Goal: Task Accomplishment & Management: Complete application form

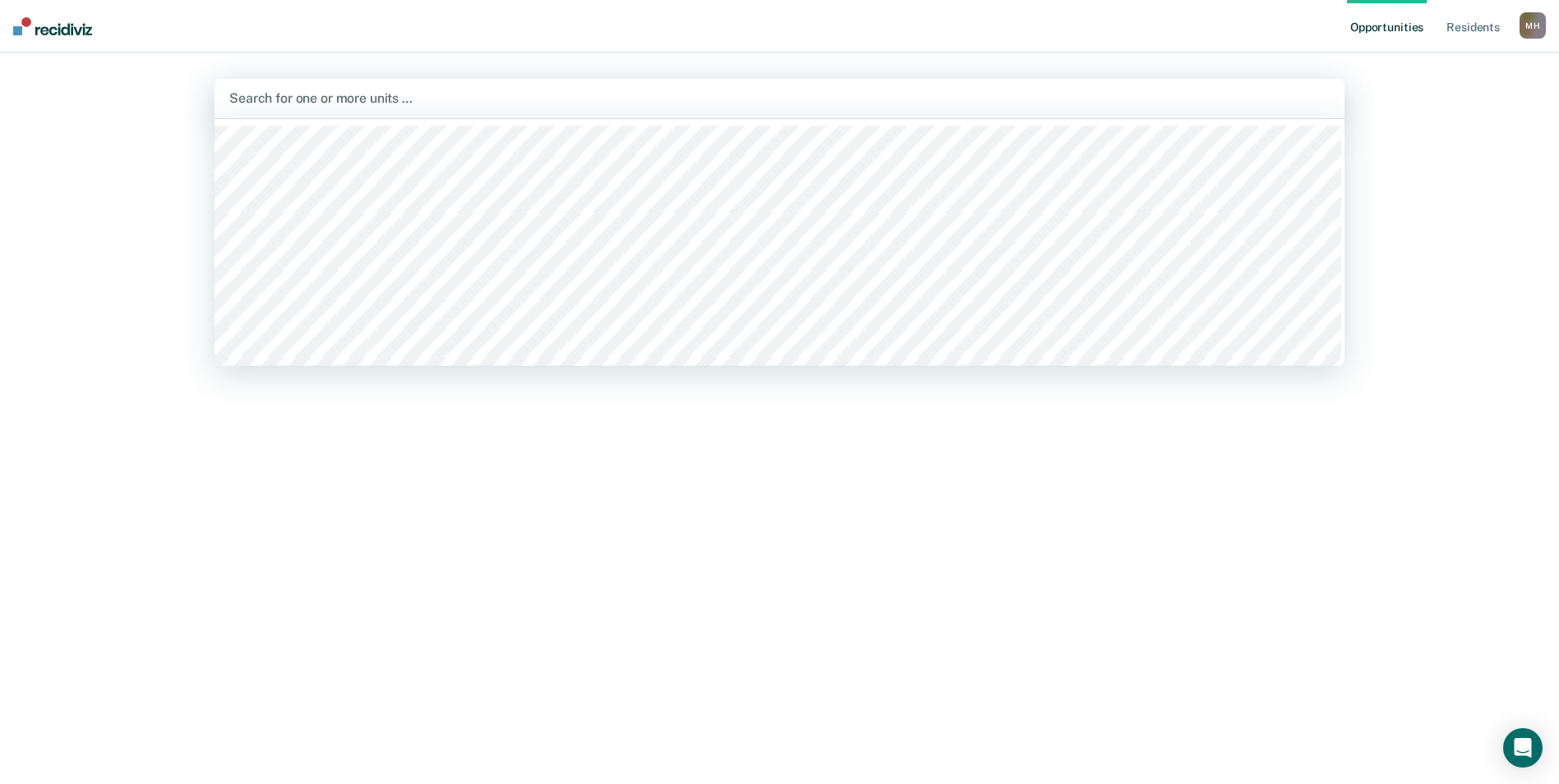
click at [310, 106] on div at bounding box center [779, 97] width 1100 height 19
type input "djrc"
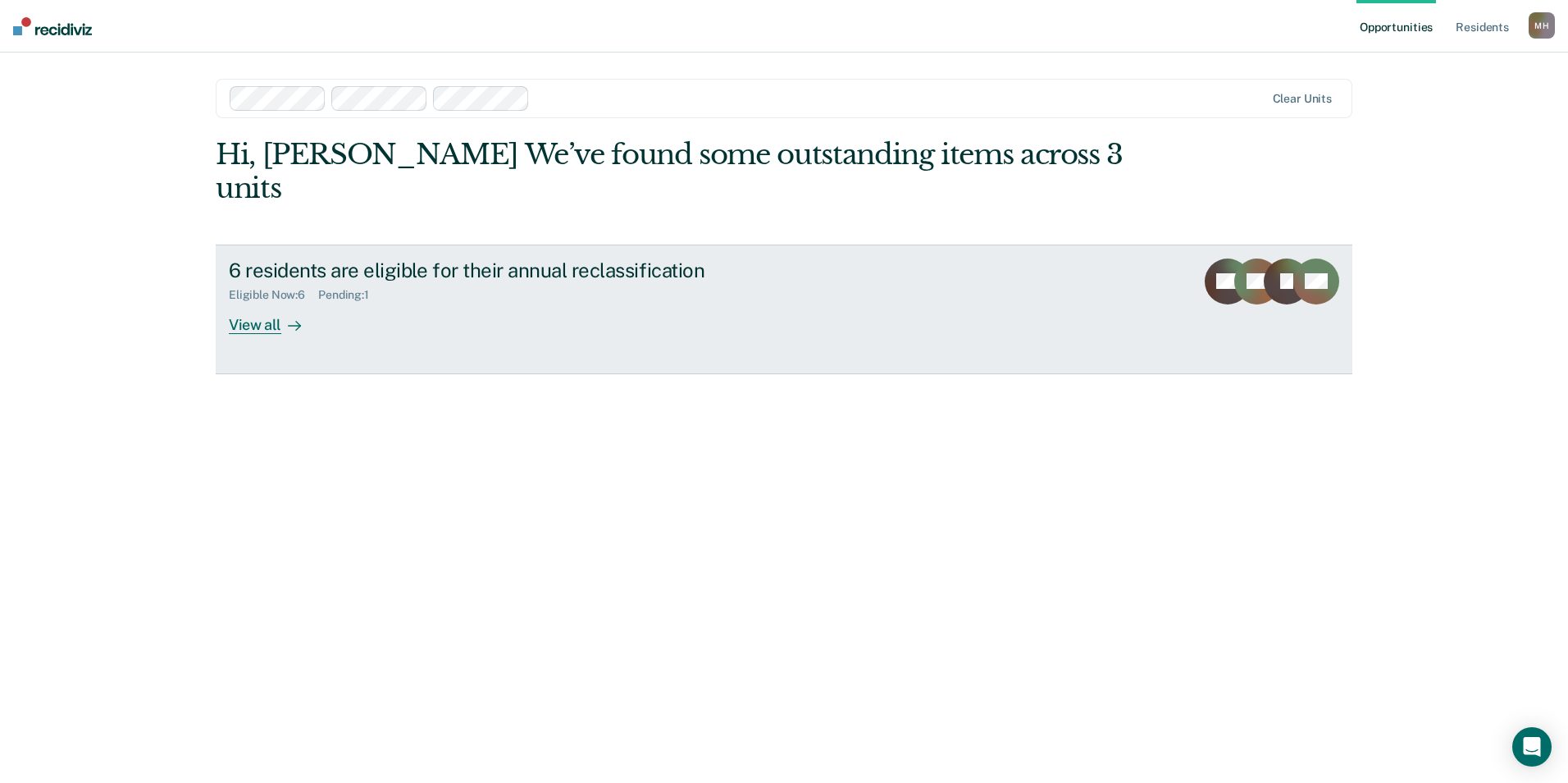
click at [286, 315] on div at bounding box center [291, 324] width 20 height 19
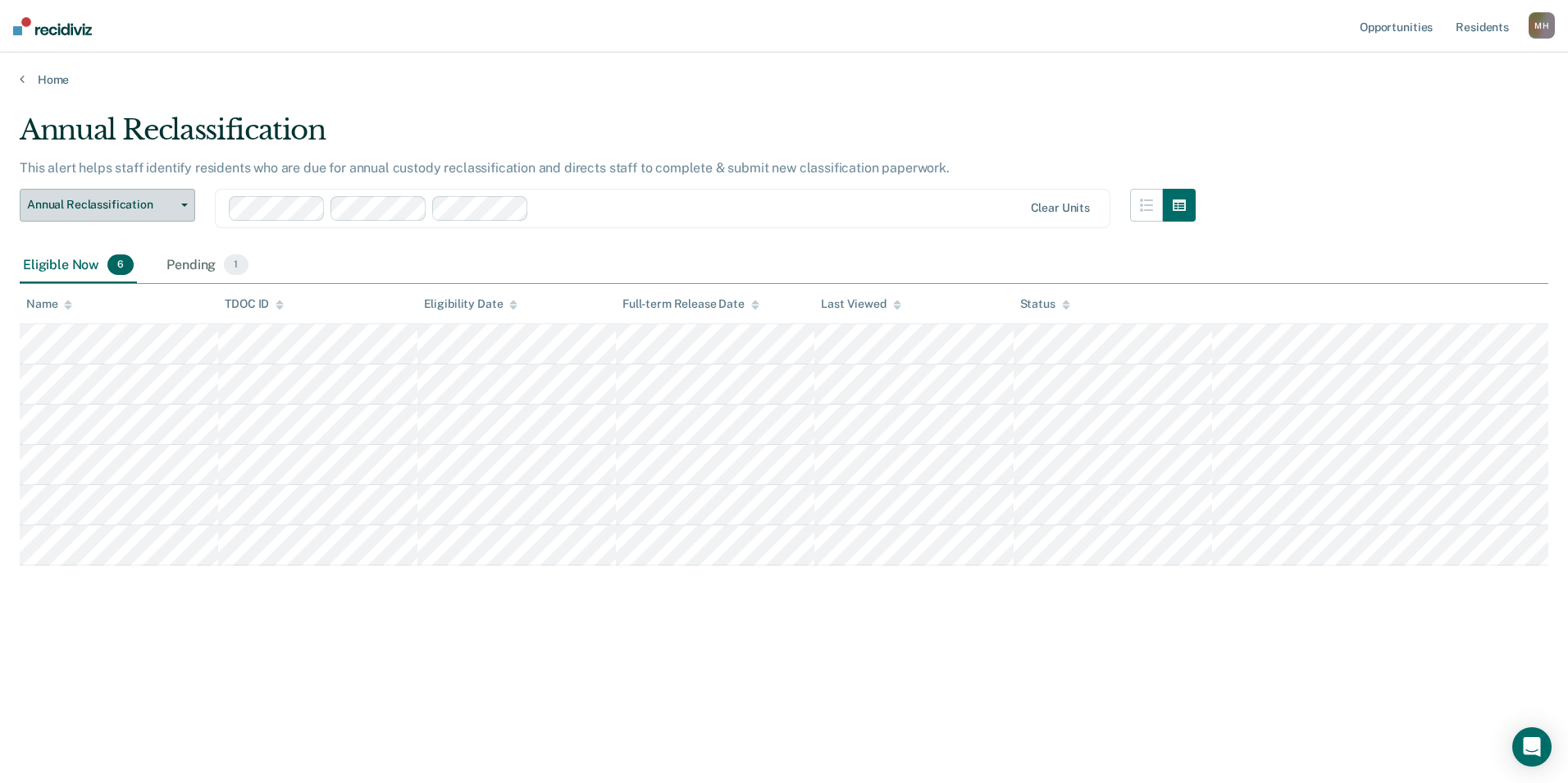
click at [138, 203] on span "Annual Reclassification" at bounding box center [100, 204] width 147 height 14
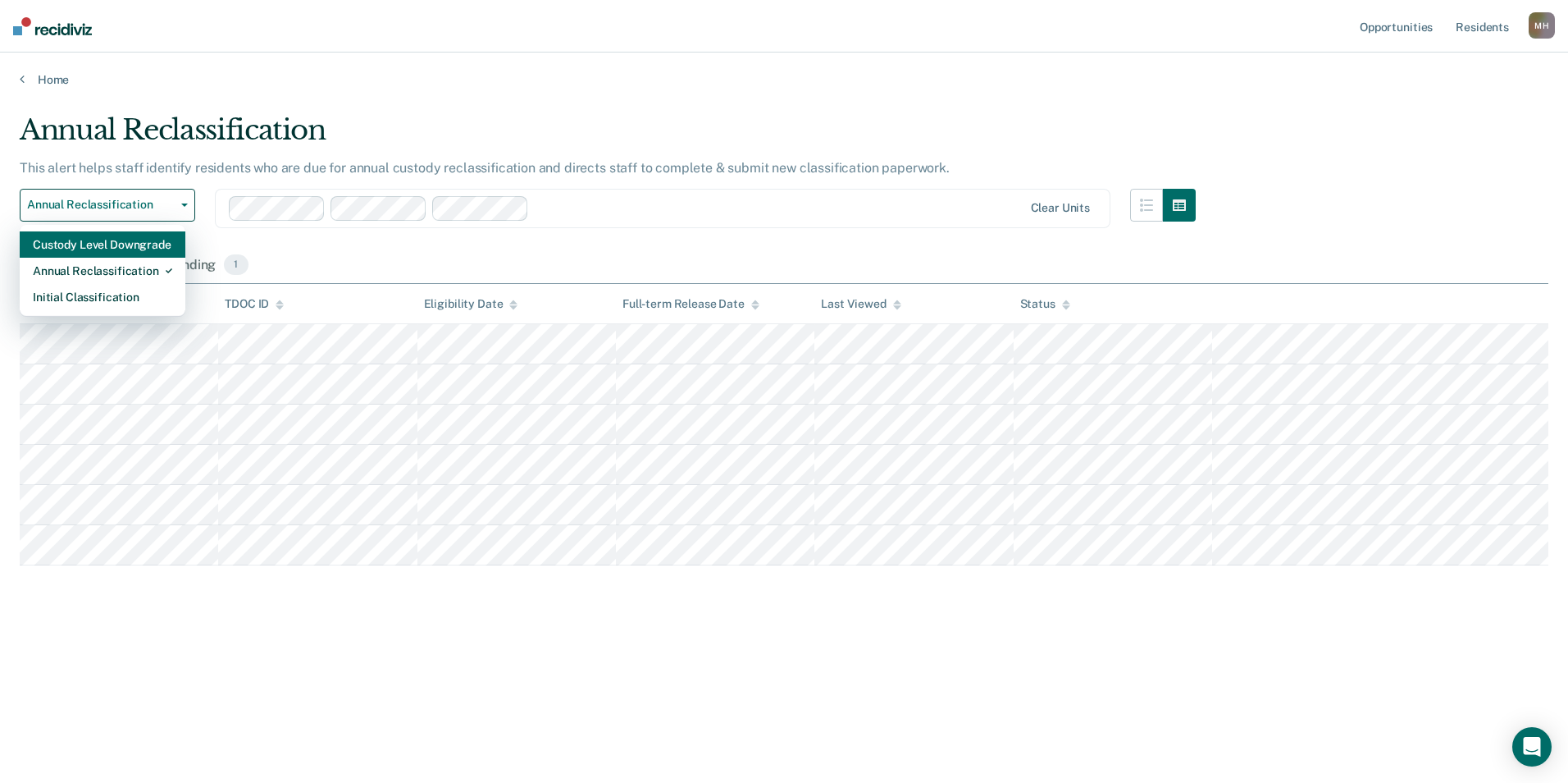
click at [130, 247] on div "Custody Level Downgrade" at bounding box center [103, 244] width 139 height 26
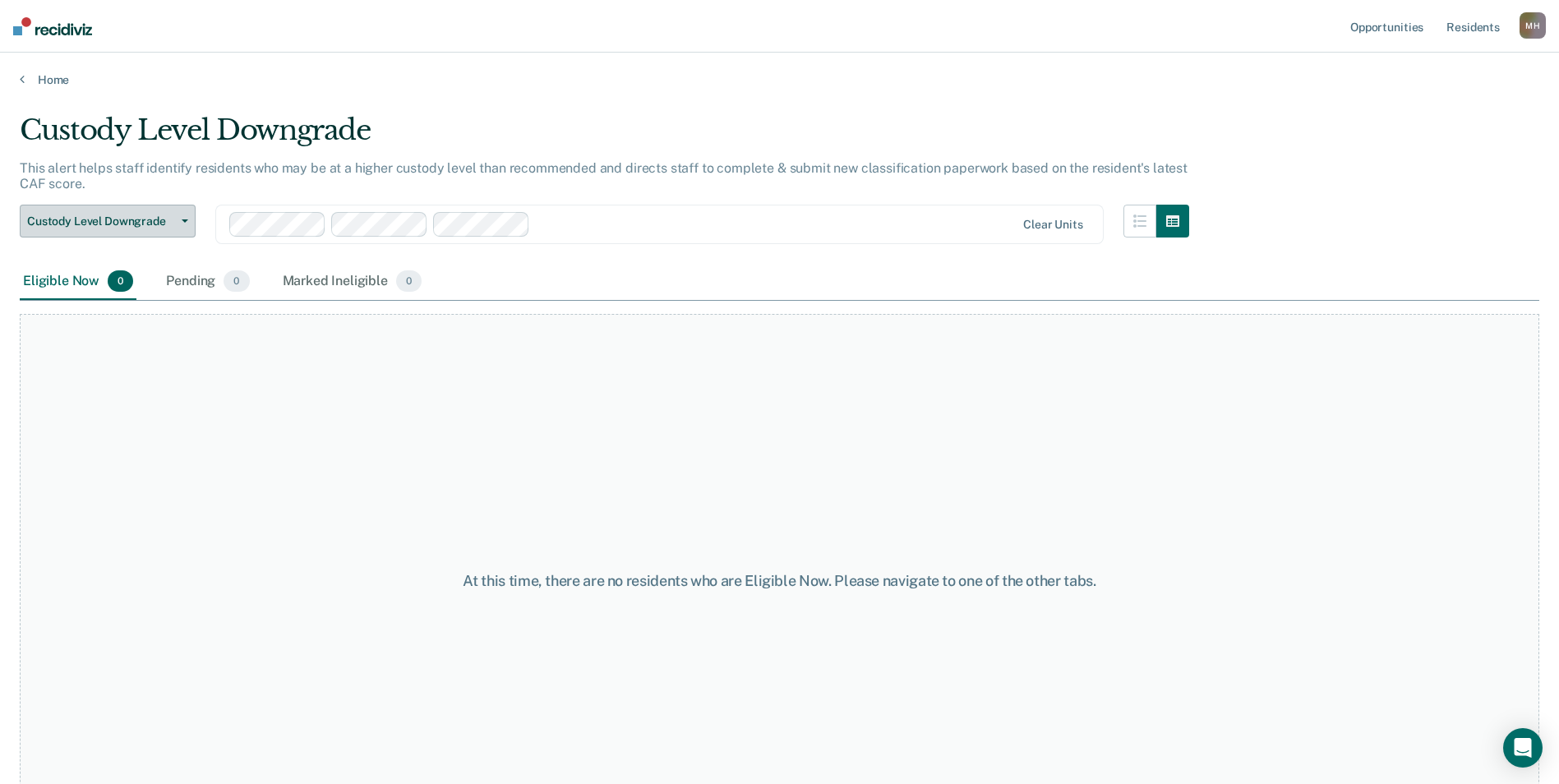
click at [137, 228] on button "Custody Level Downgrade" at bounding box center [107, 221] width 176 height 33
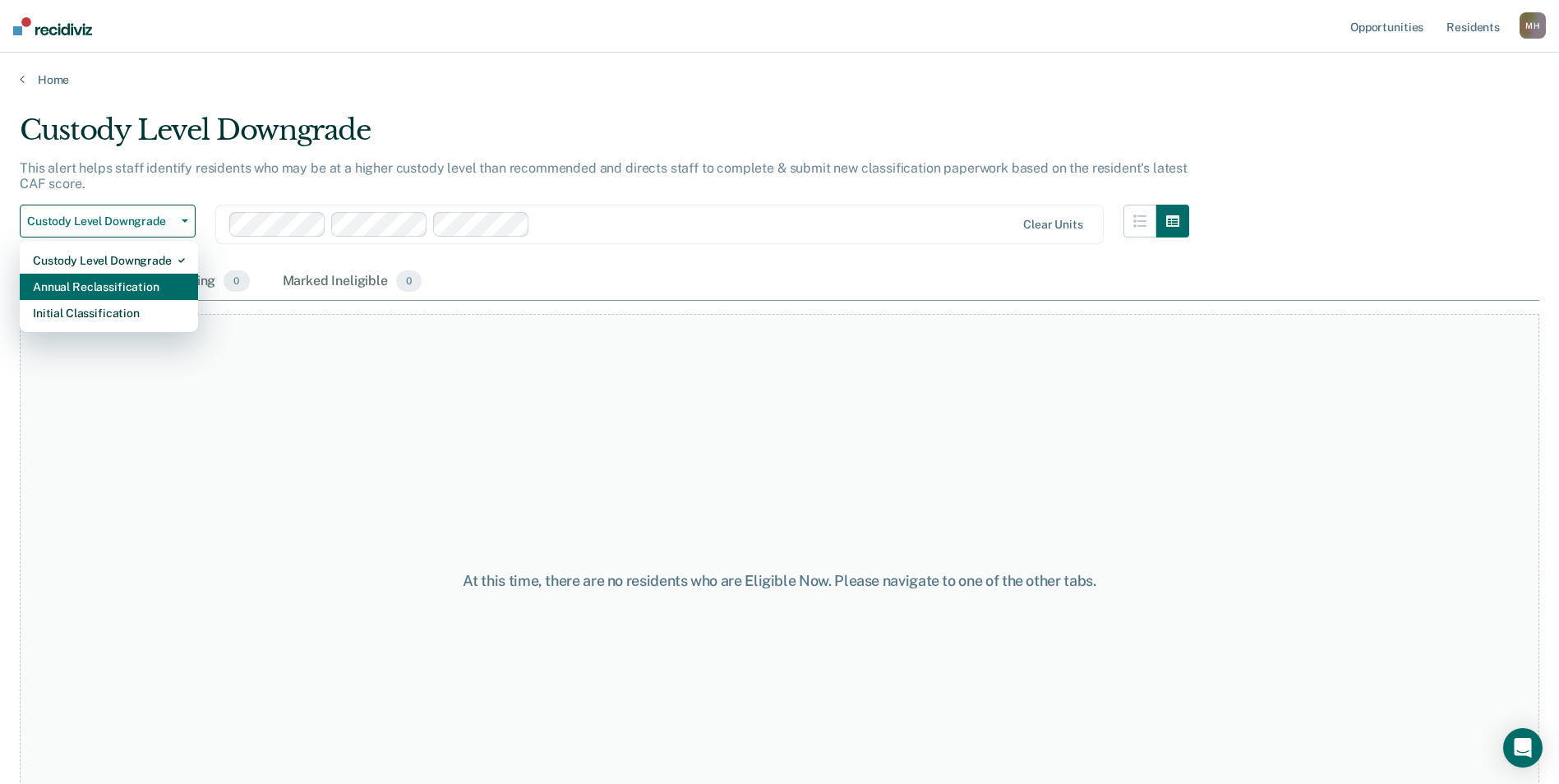
click at [115, 291] on div "Annual Reclassification" at bounding box center [109, 286] width 152 height 26
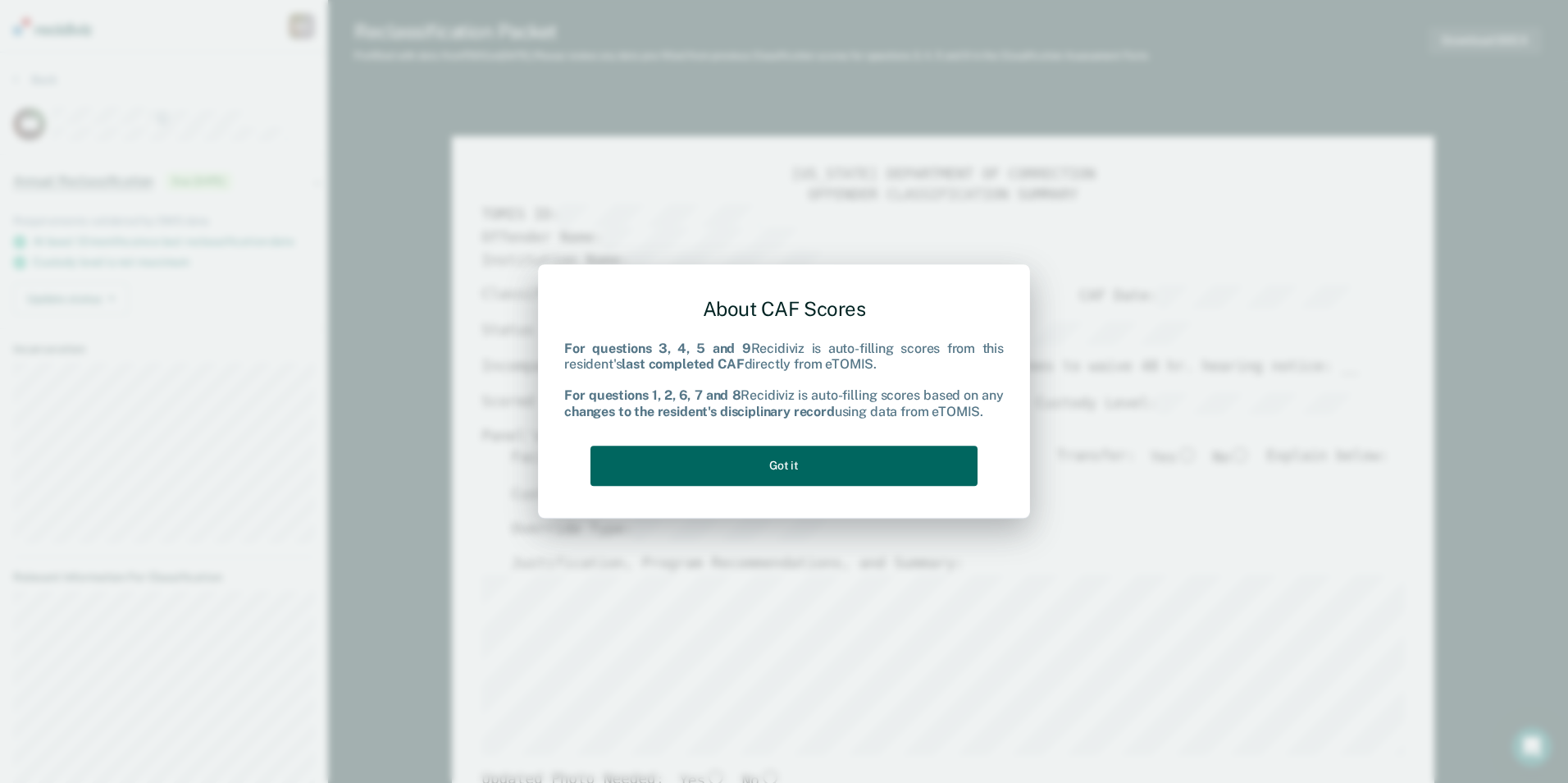
click at [889, 460] on button "Got it" at bounding box center [784, 465] width 387 height 40
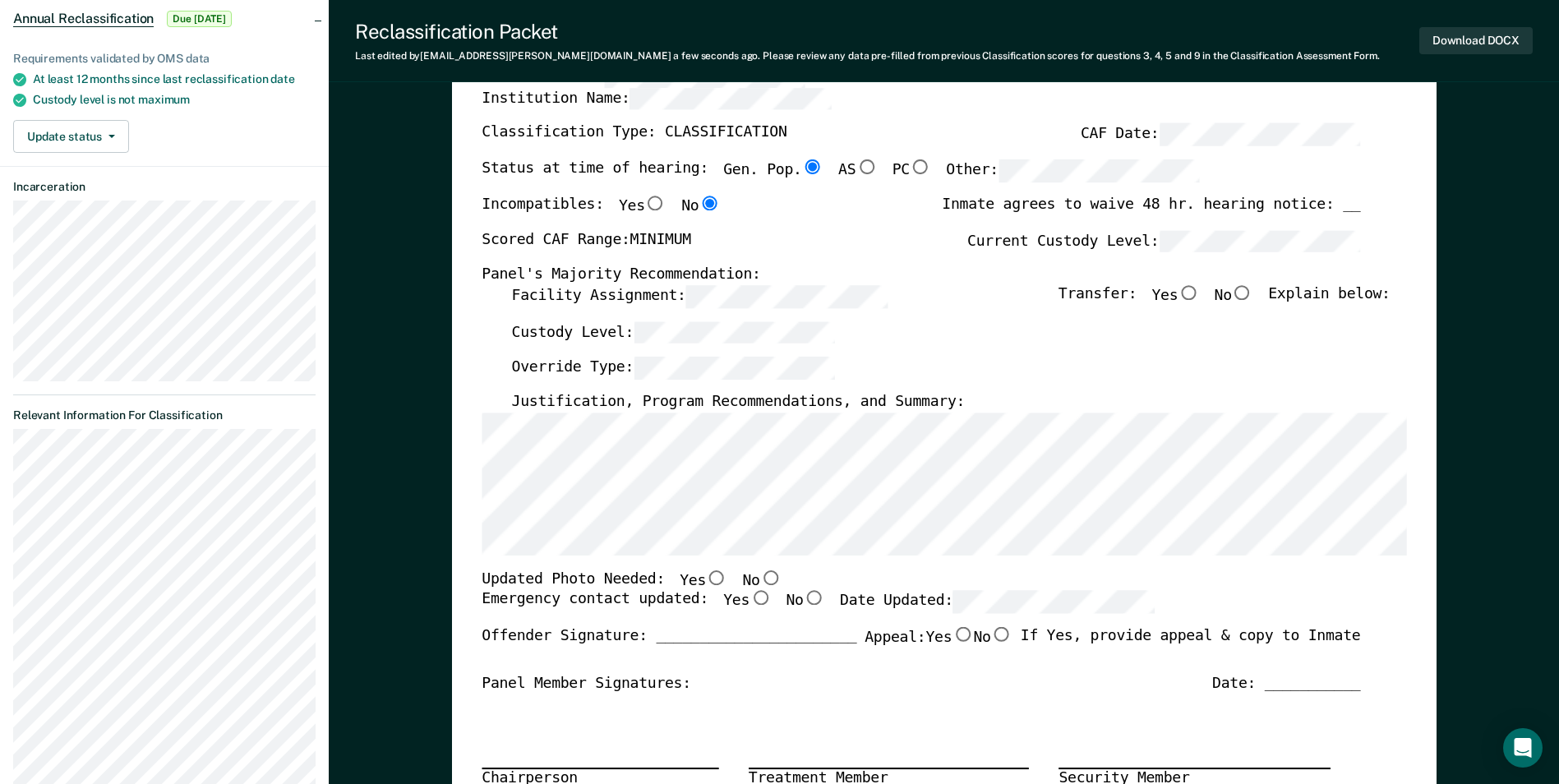
scroll to position [164, 0]
click at [759, 575] on input "No" at bounding box center [770, 575] width 21 height 15
type textarea "x"
radio input "true"
click at [750, 595] on input "Yes" at bounding box center [760, 596] width 21 height 15
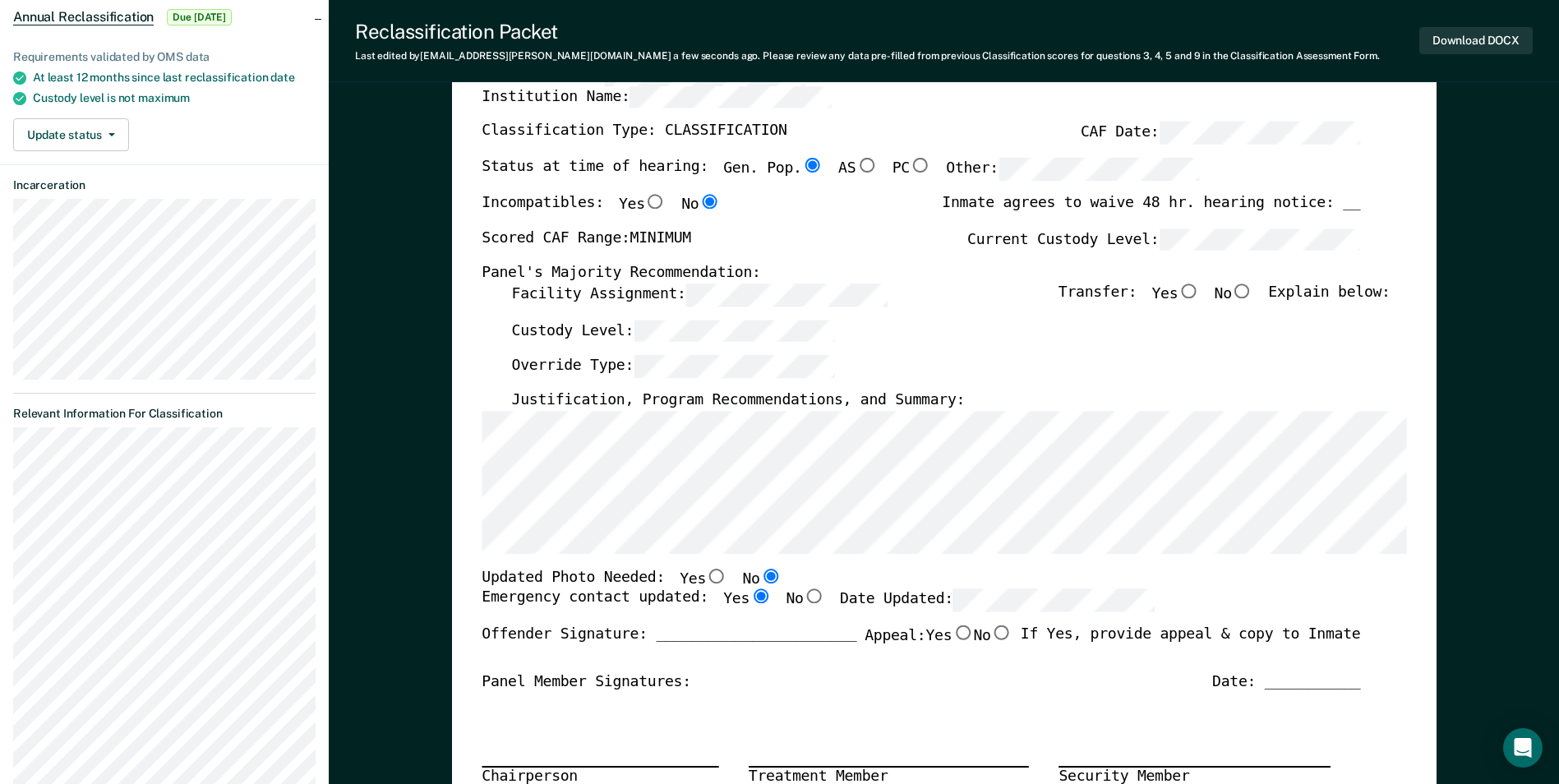
type textarea "x"
radio input "true"
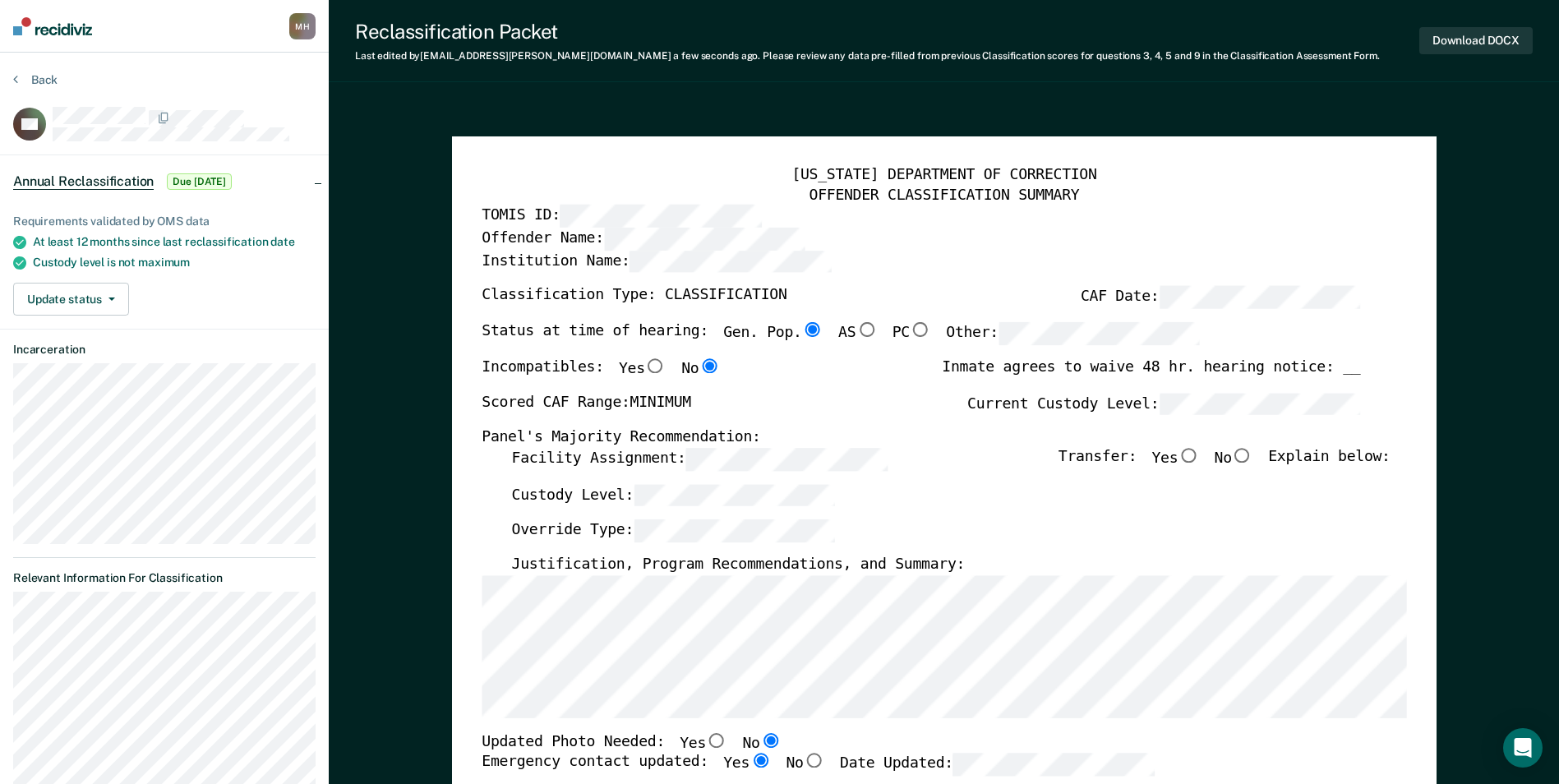
click at [1253, 460] on input "No" at bounding box center [1242, 455] width 21 height 15
type textarea "x"
radio input "true"
click at [1485, 33] on button "Download DOCX" at bounding box center [1476, 40] width 114 height 27
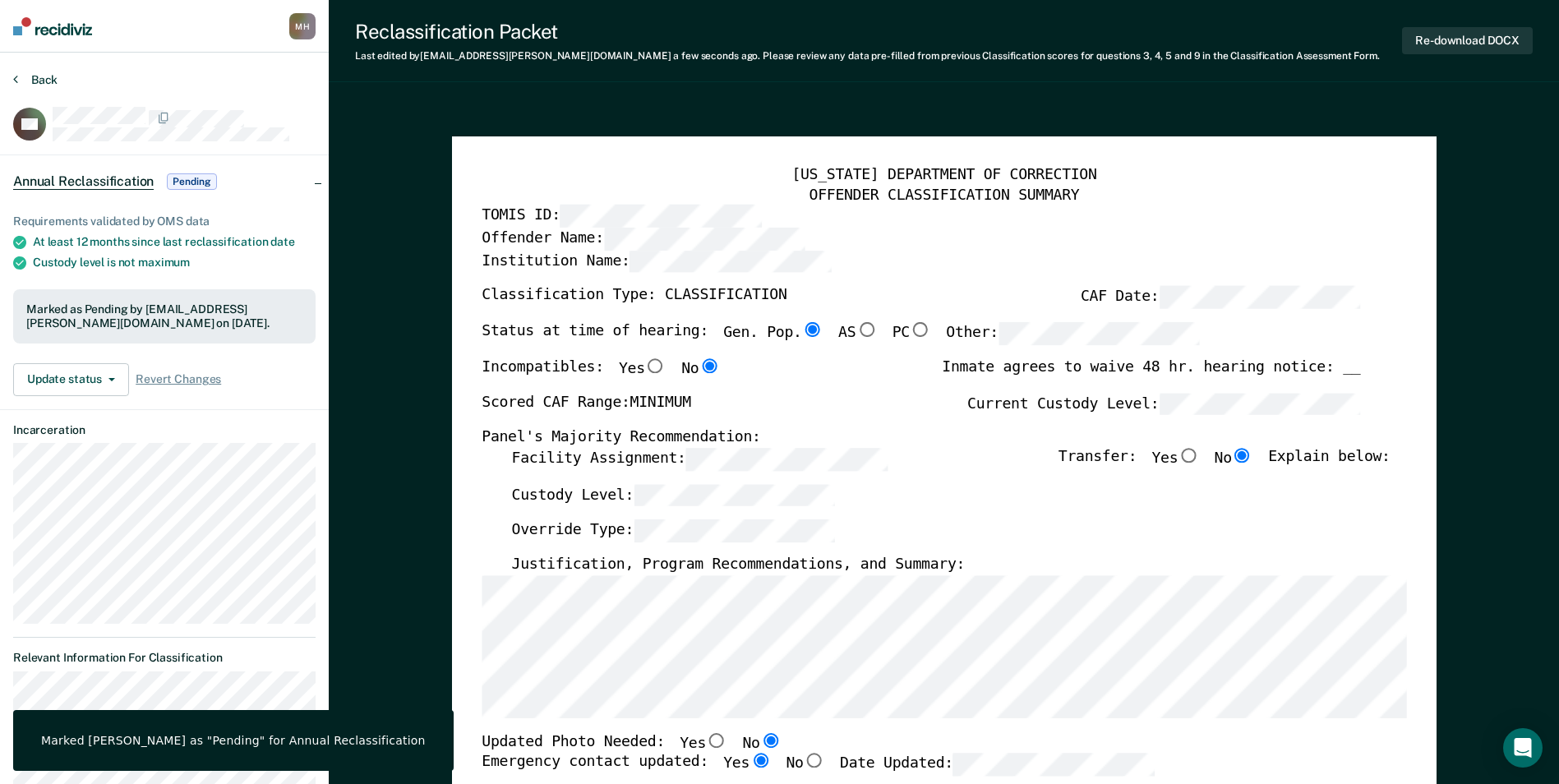
click at [21, 81] on button "Back" at bounding box center [36, 80] width 45 height 15
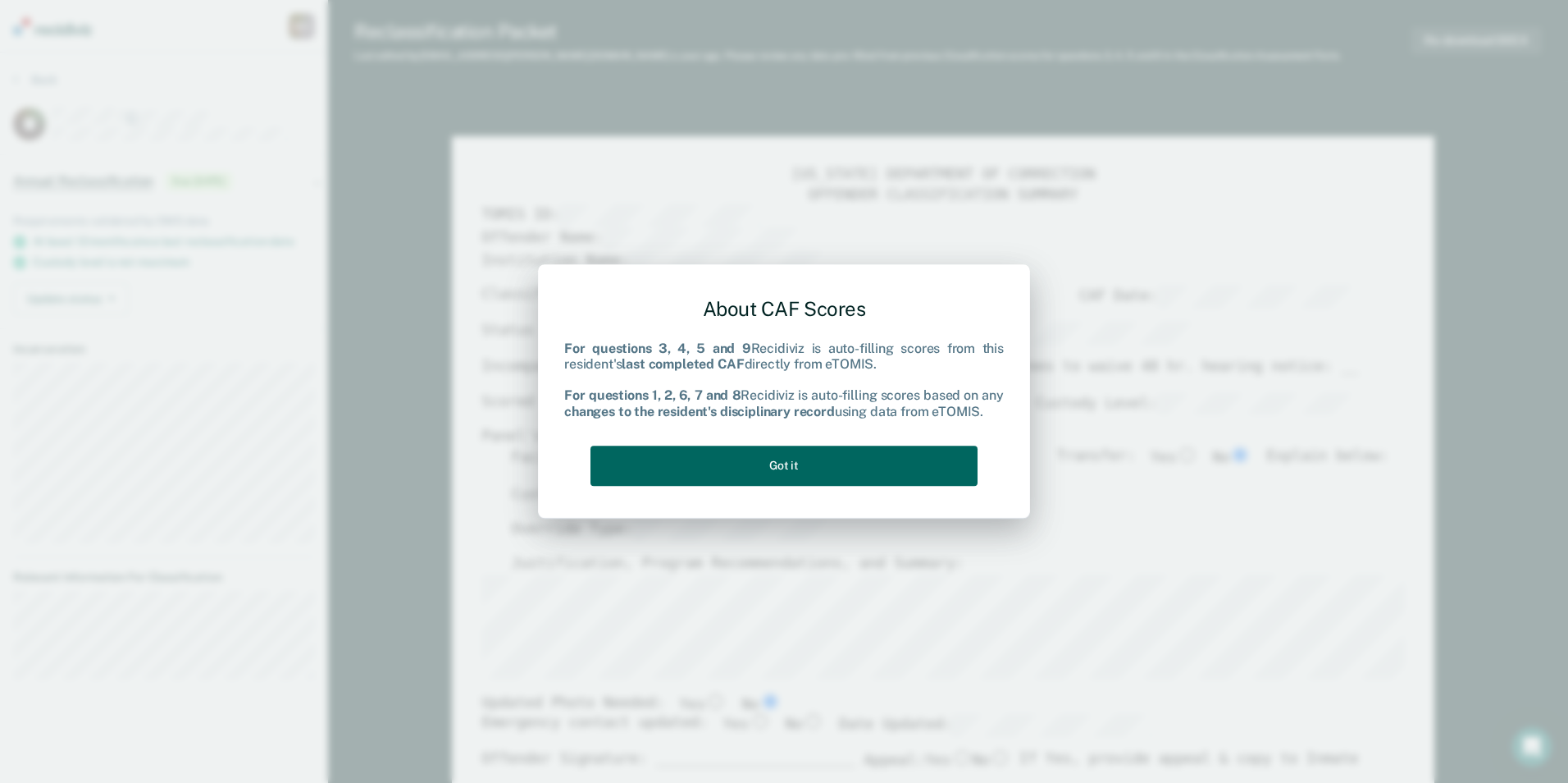
click at [825, 458] on button "Got it" at bounding box center [784, 465] width 387 height 40
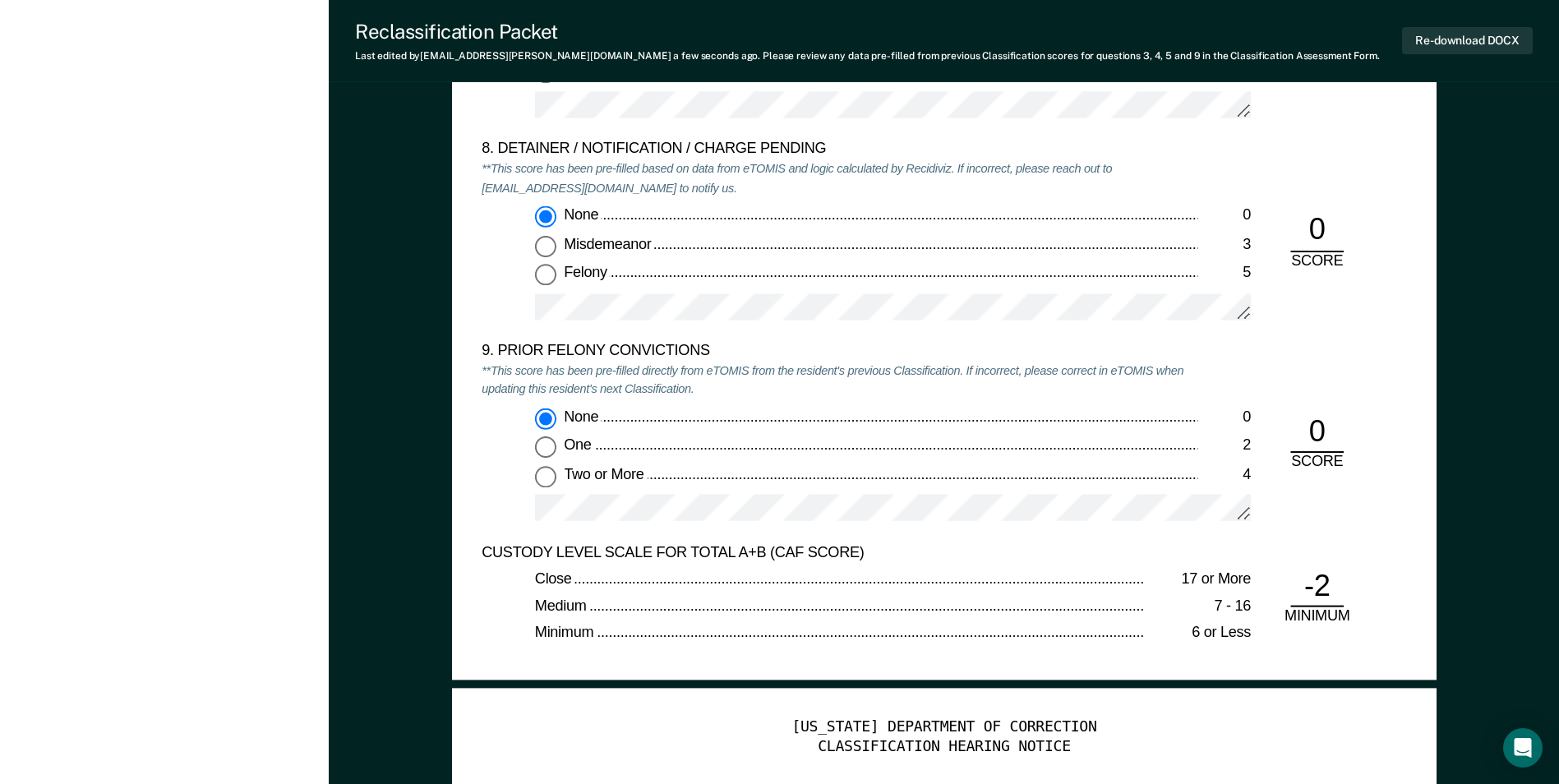
scroll to position [3778, 0]
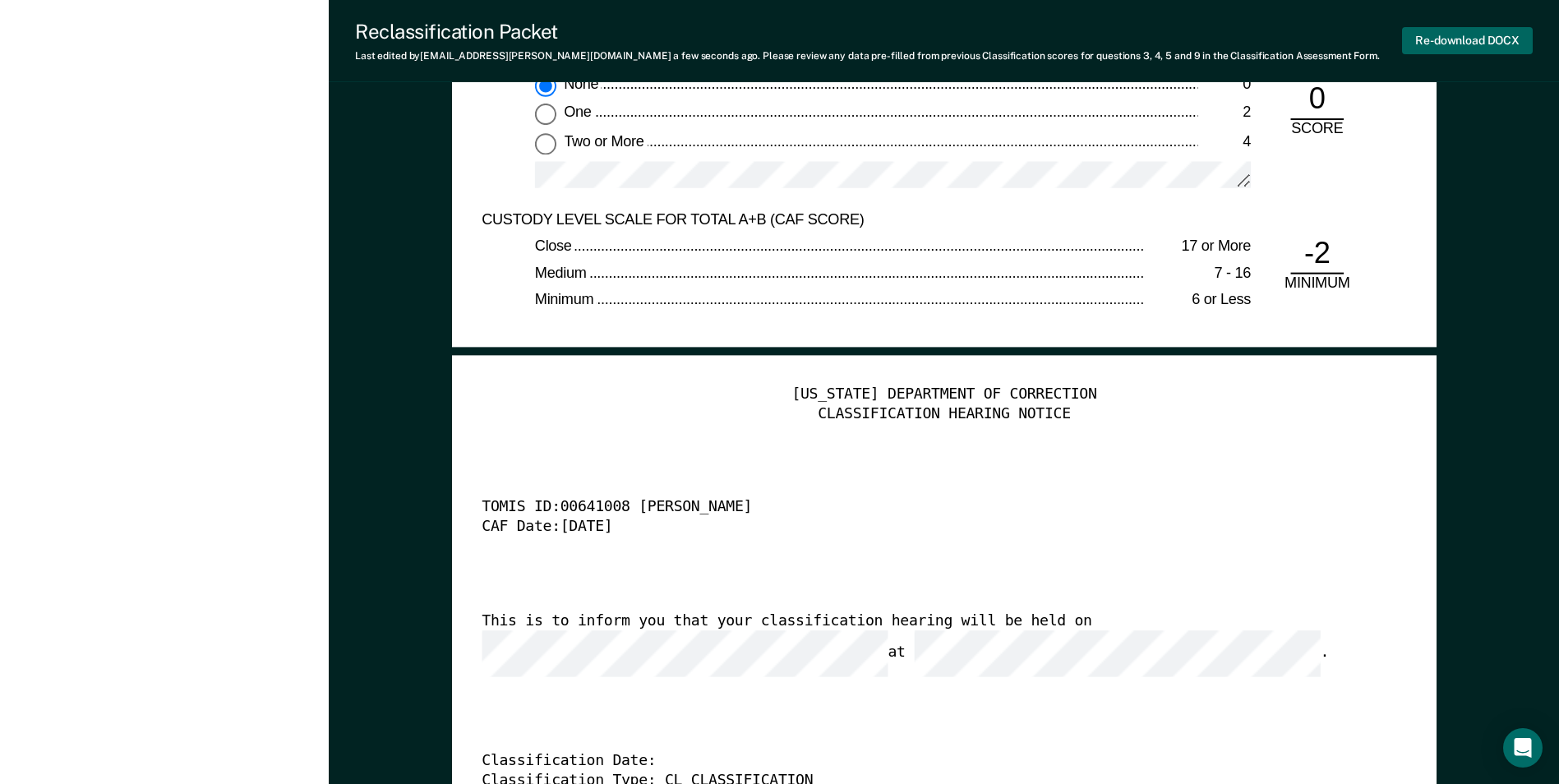
click at [1453, 46] on button "Re-download DOCX" at bounding box center [1467, 40] width 131 height 27
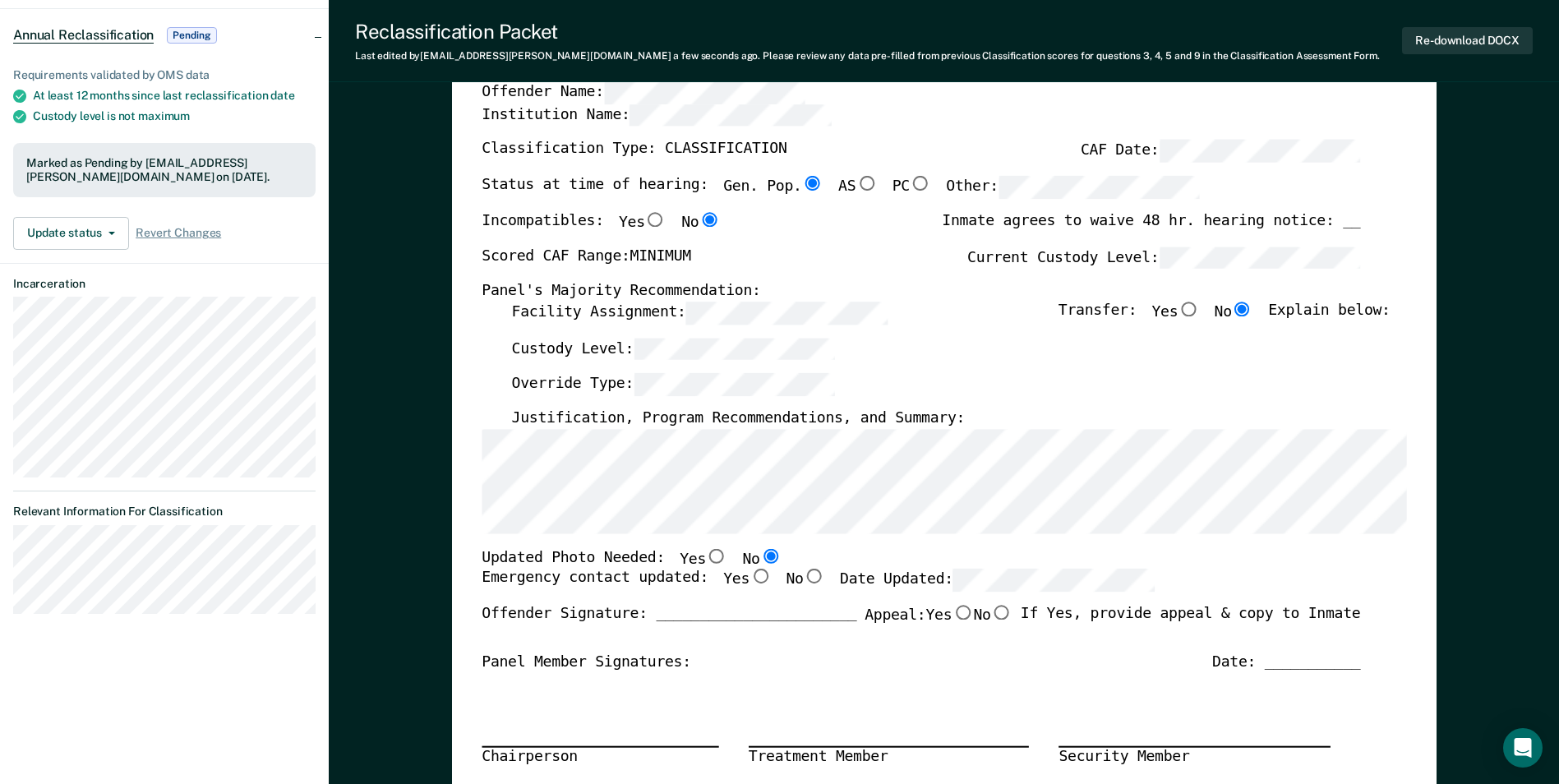
scroll to position [0, 0]
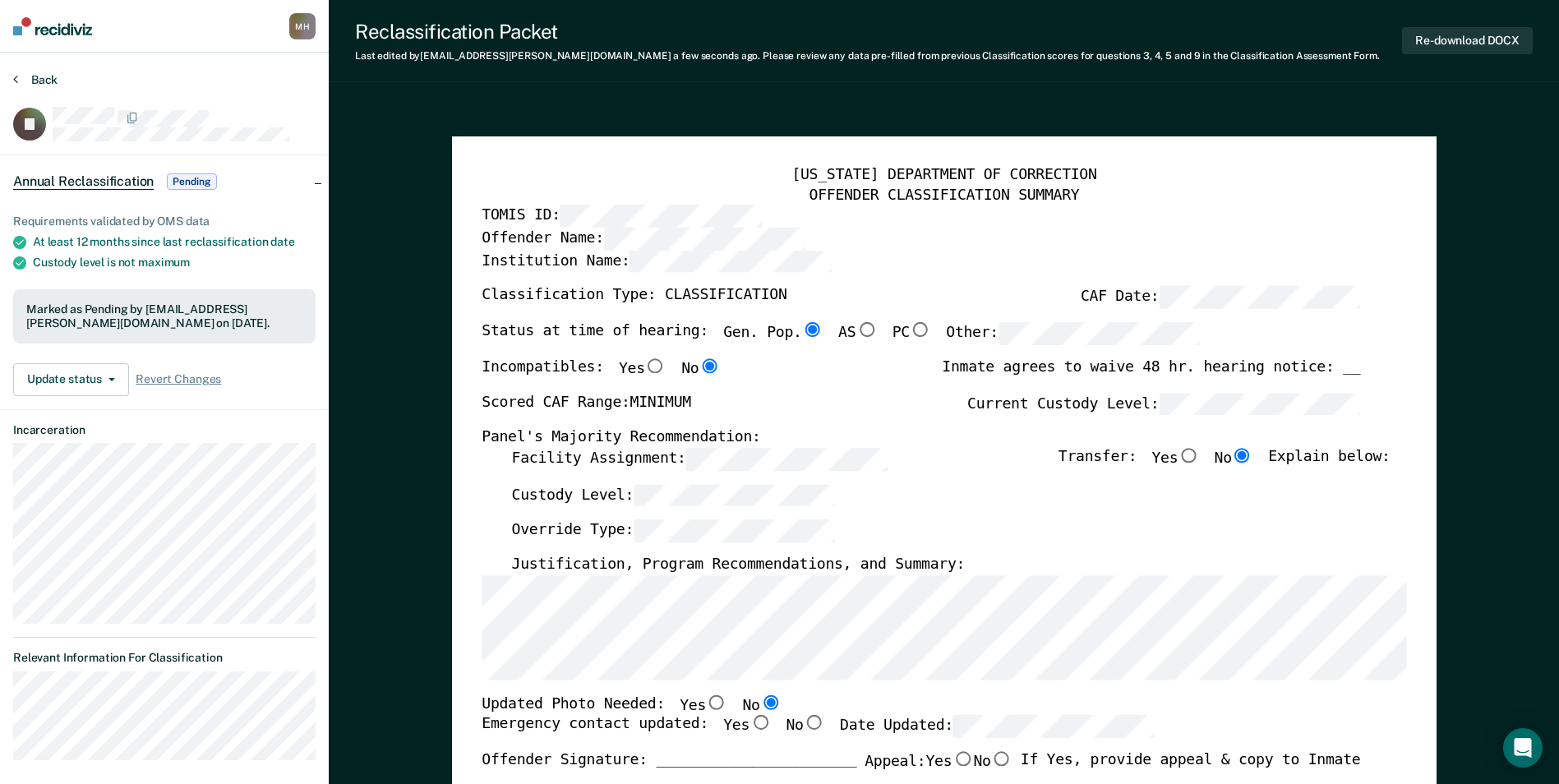
click at [23, 74] on button "Back" at bounding box center [36, 80] width 45 height 15
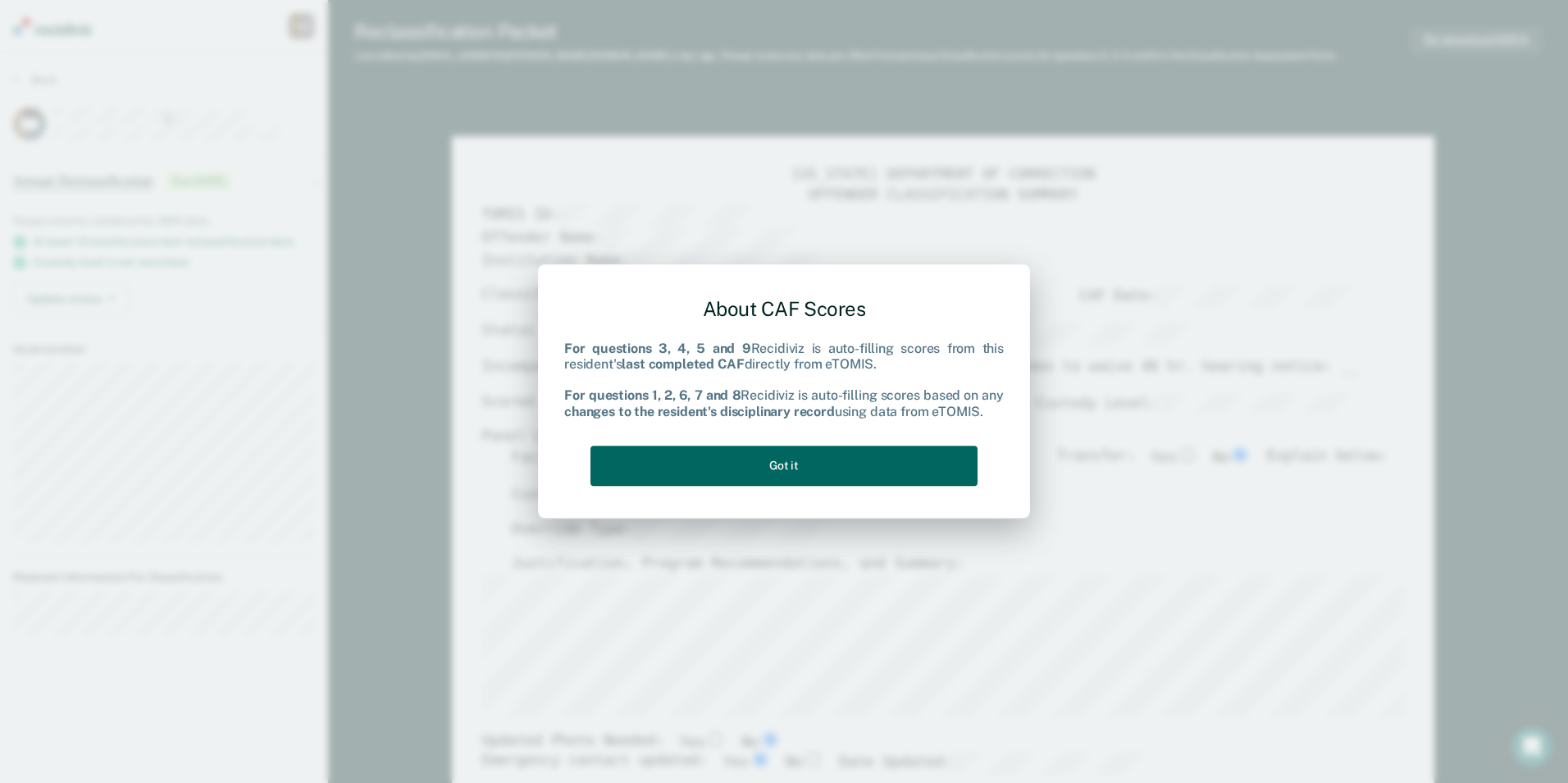
click at [804, 474] on button "Got it" at bounding box center [784, 465] width 387 height 40
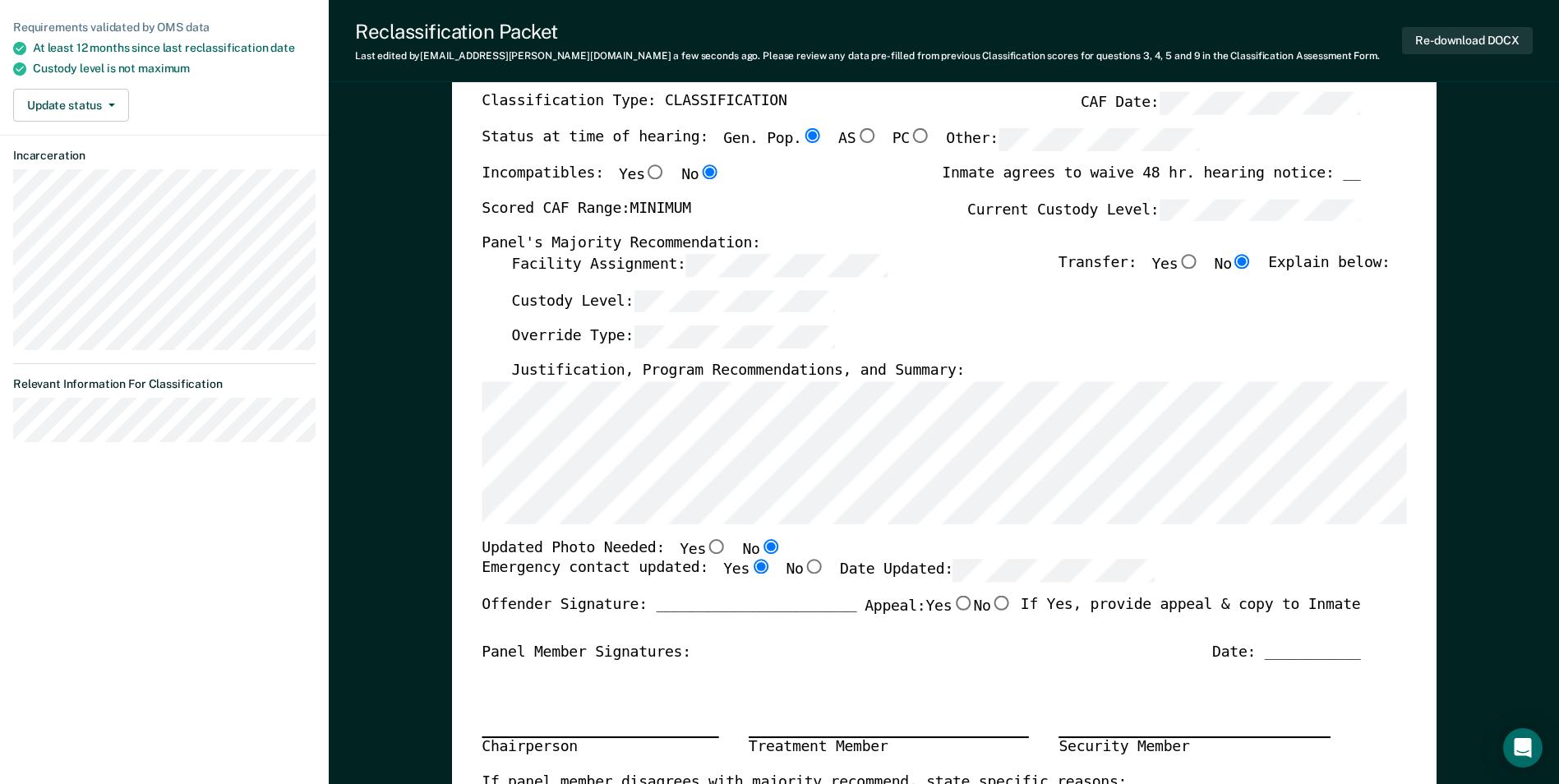
scroll to position [164, 0]
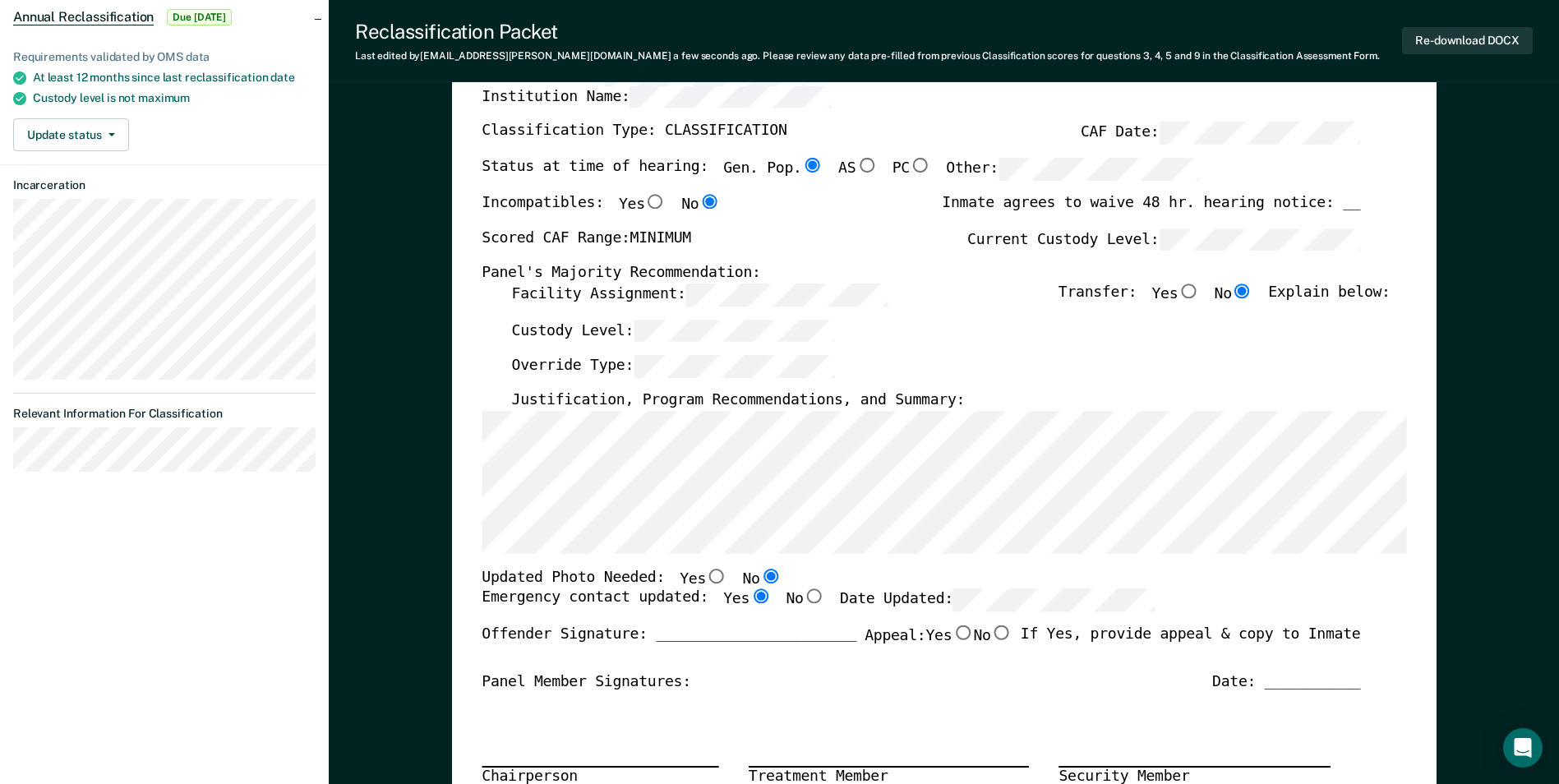
click at [855, 617] on div "Emergency contact updated: Yes No Date Updated:" at bounding box center [818, 607] width 673 height 36
click at [1461, 43] on button "Re-download DOCX" at bounding box center [1467, 40] width 131 height 27
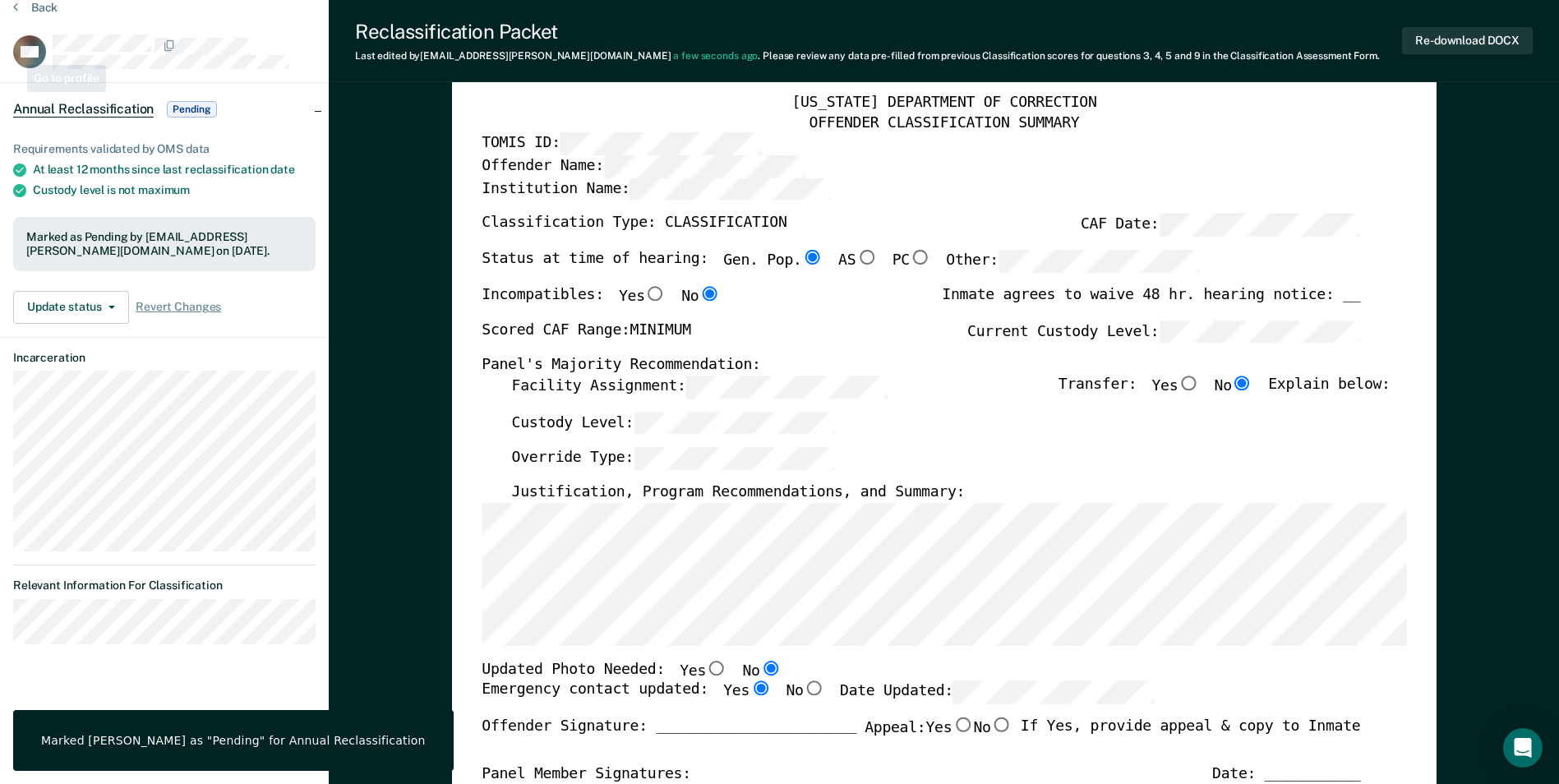
scroll to position [0, 0]
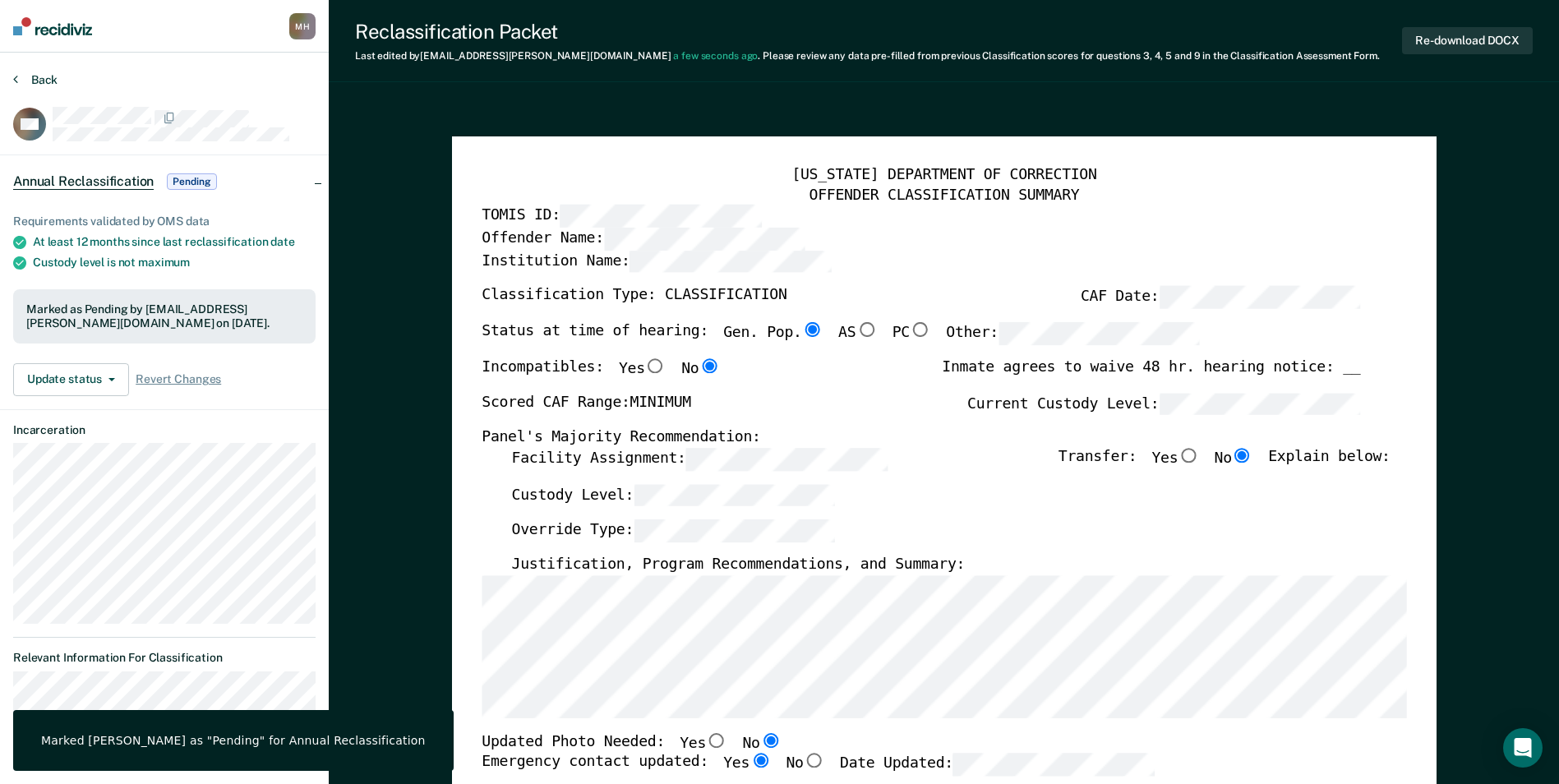
click at [42, 78] on button "Back" at bounding box center [36, 80] width 45 height 15
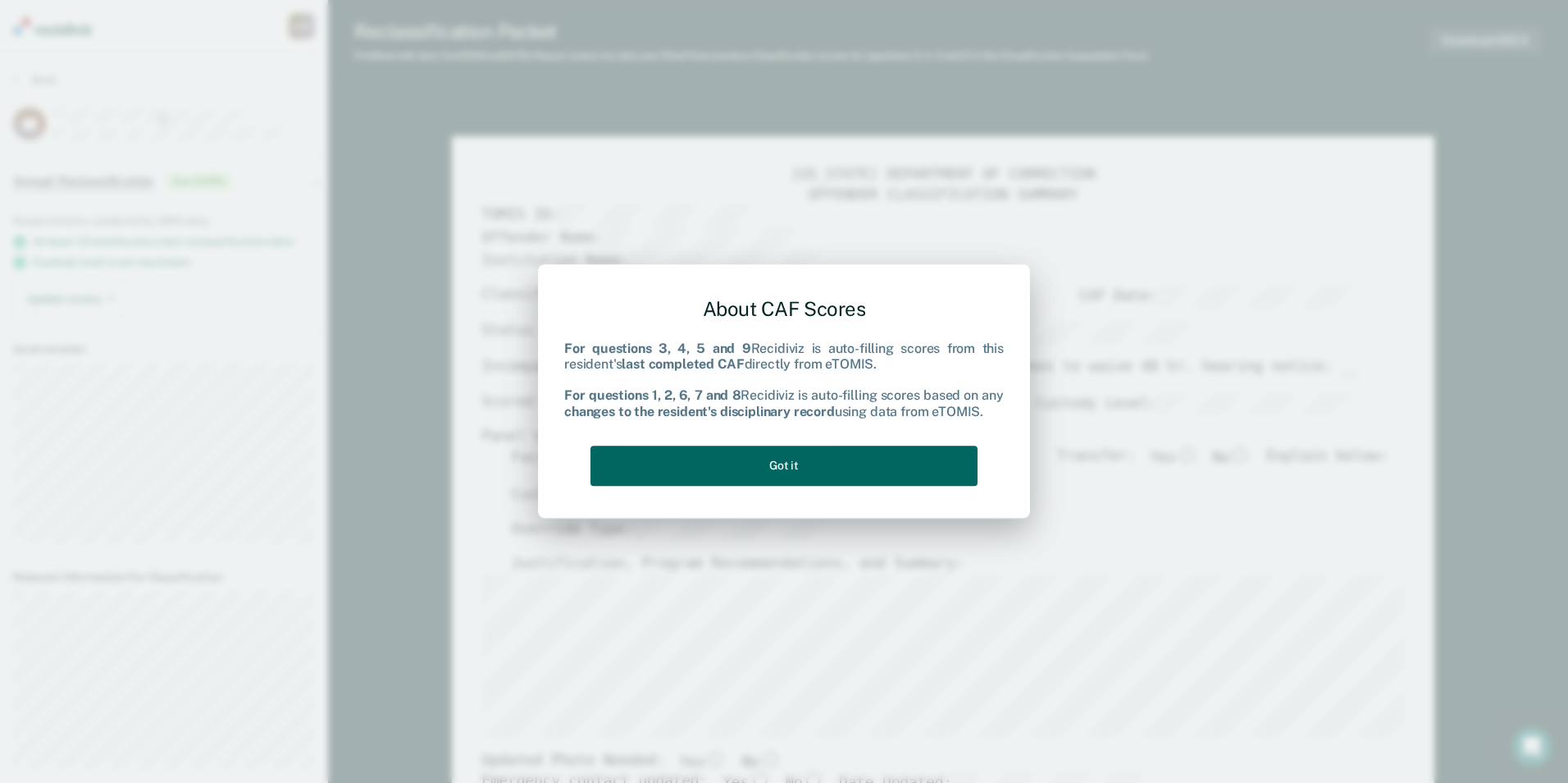
click at [896, 454] on button "Got it" at bounding box center [784, 465] width 387 height 40
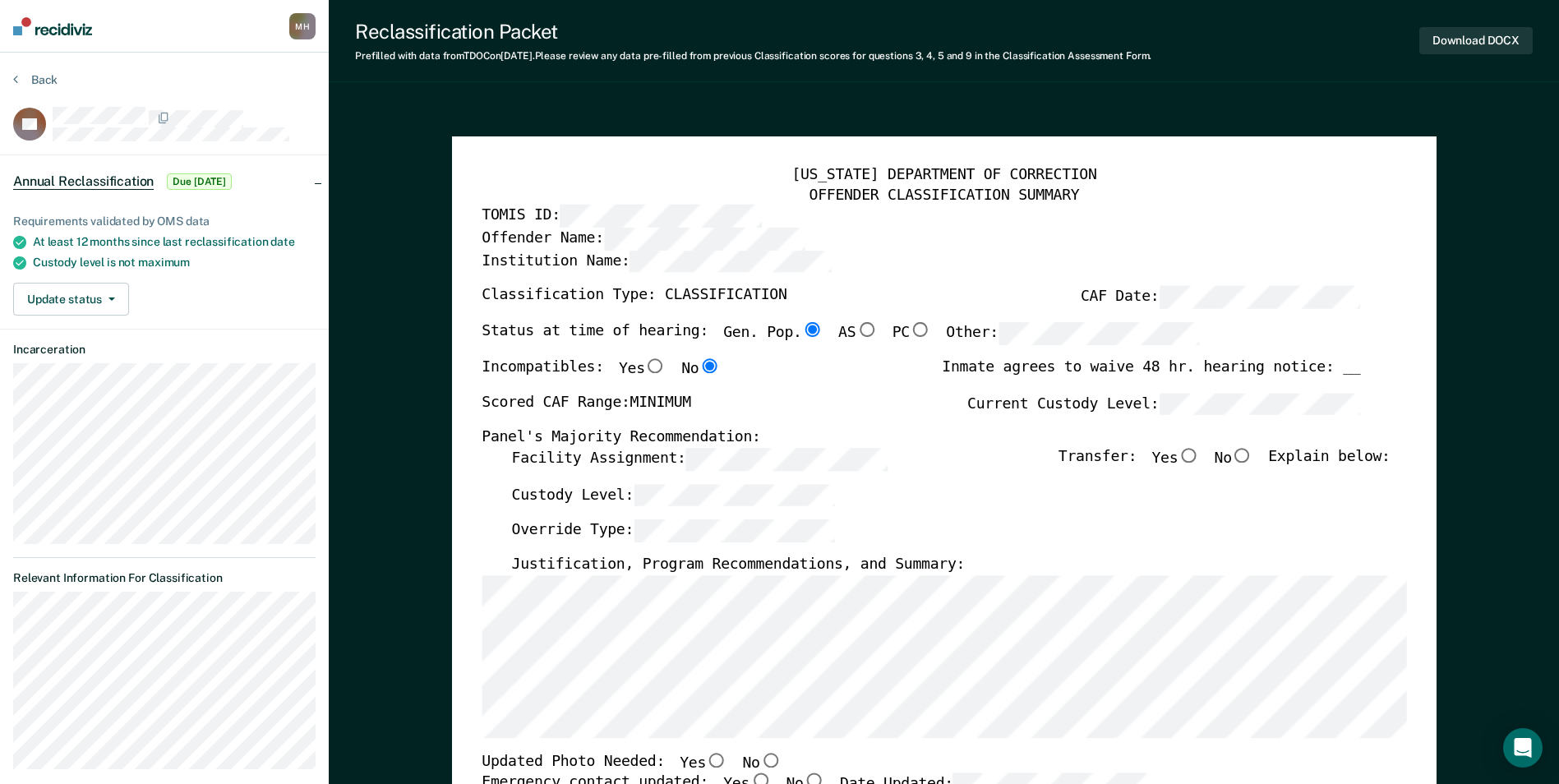
click at [461, 597] on div "[US_STATE] DEPARTMENT OF CORRECTION OFFENDER CLASSIFICATION SUMMARY TOMIS ID: O…" at bounding box center [944, 778] width 985 height 1282
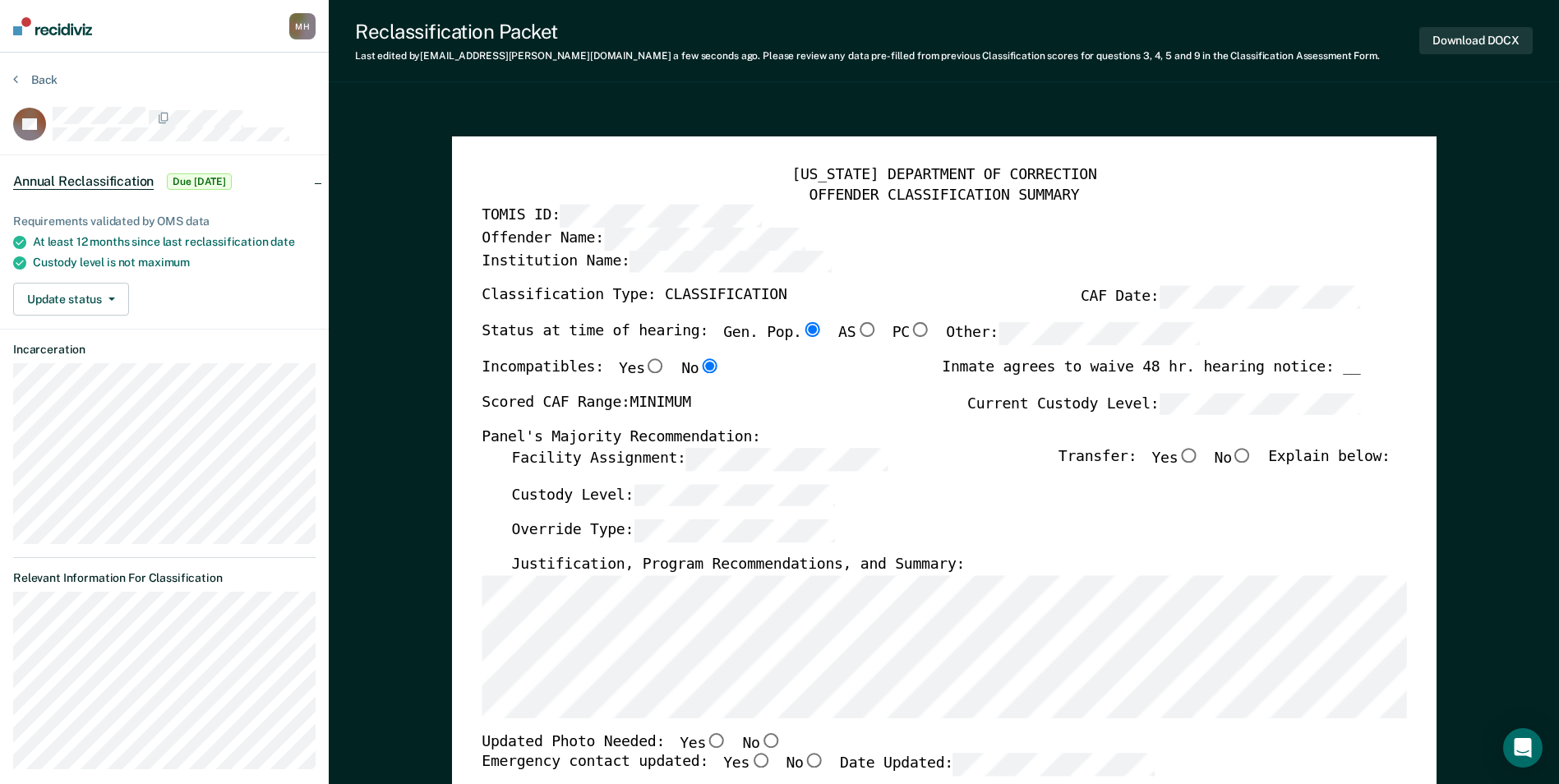
click at [1250, 451] on input "No" at bounding box center [1242, 455] width 21 height 15
type textarea "x"
radio input "true"
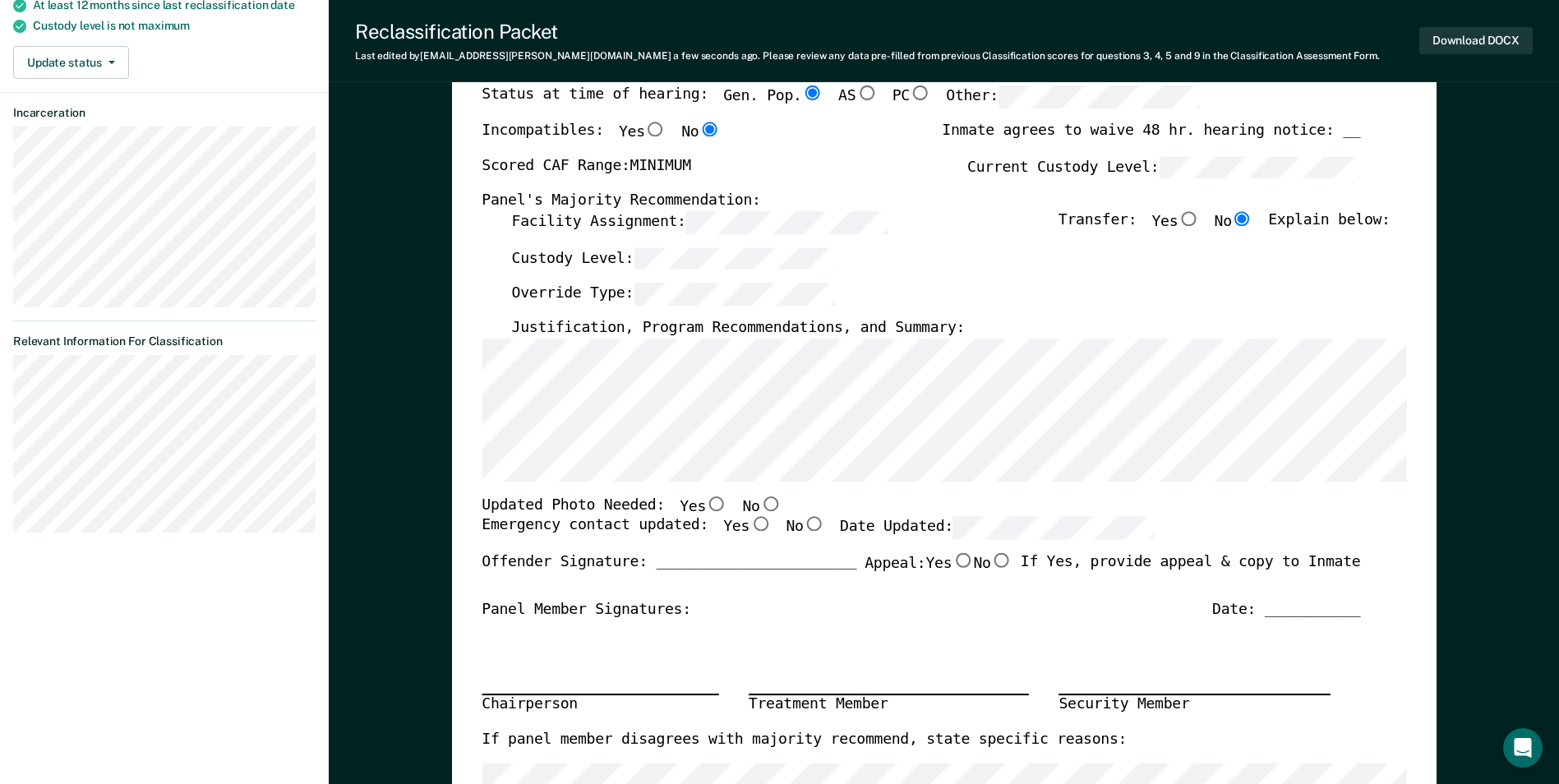
scroll to position [247, 0]
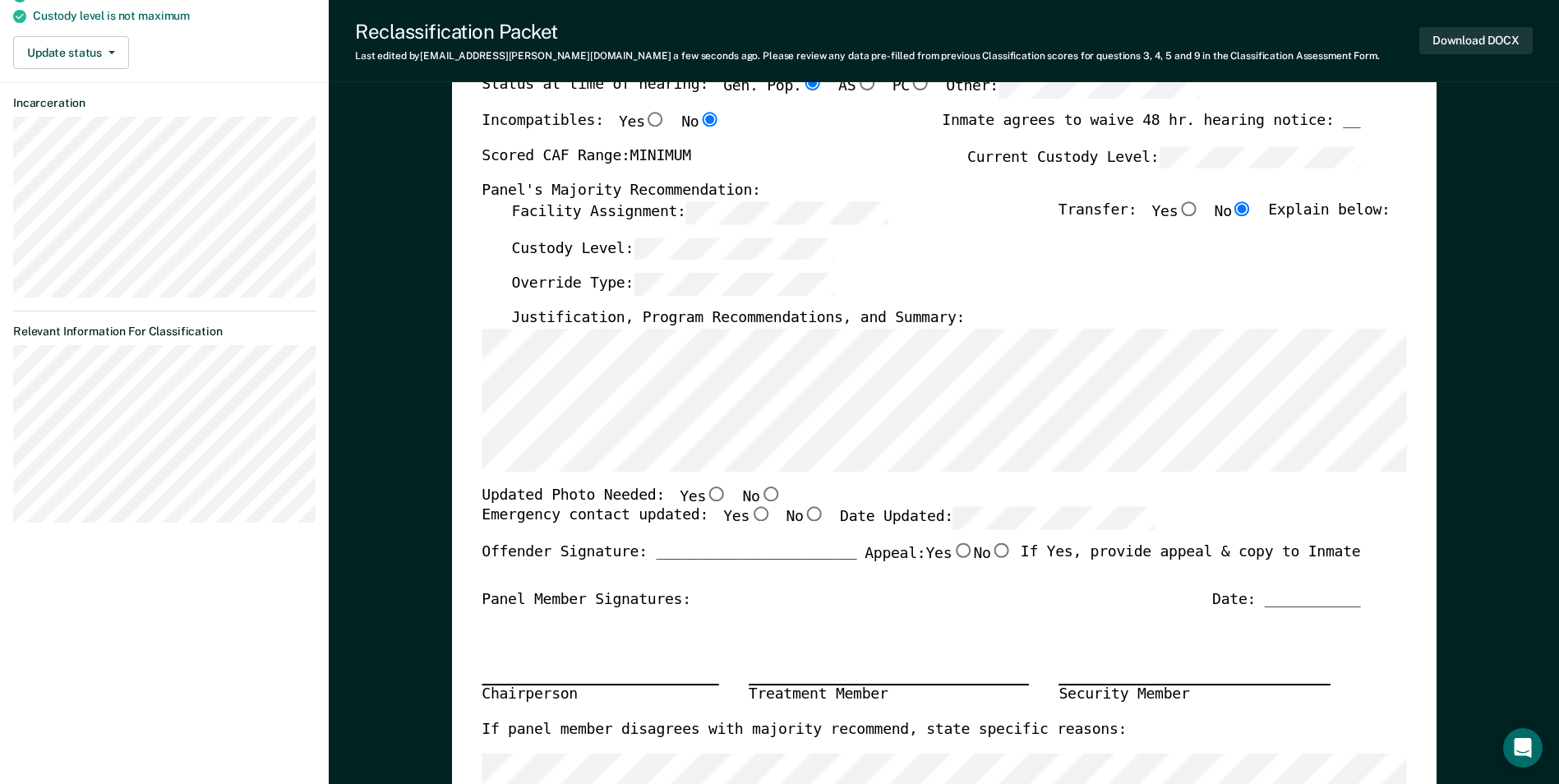
click at [759, 491] on input "No" at bounding box center [770, 493] width 21 height 15
type textarea "x"
radio input "true"
click at [750, 510] on input "Yes" at bounding box center [760, 514] width 21 height 15
type textarea "x"
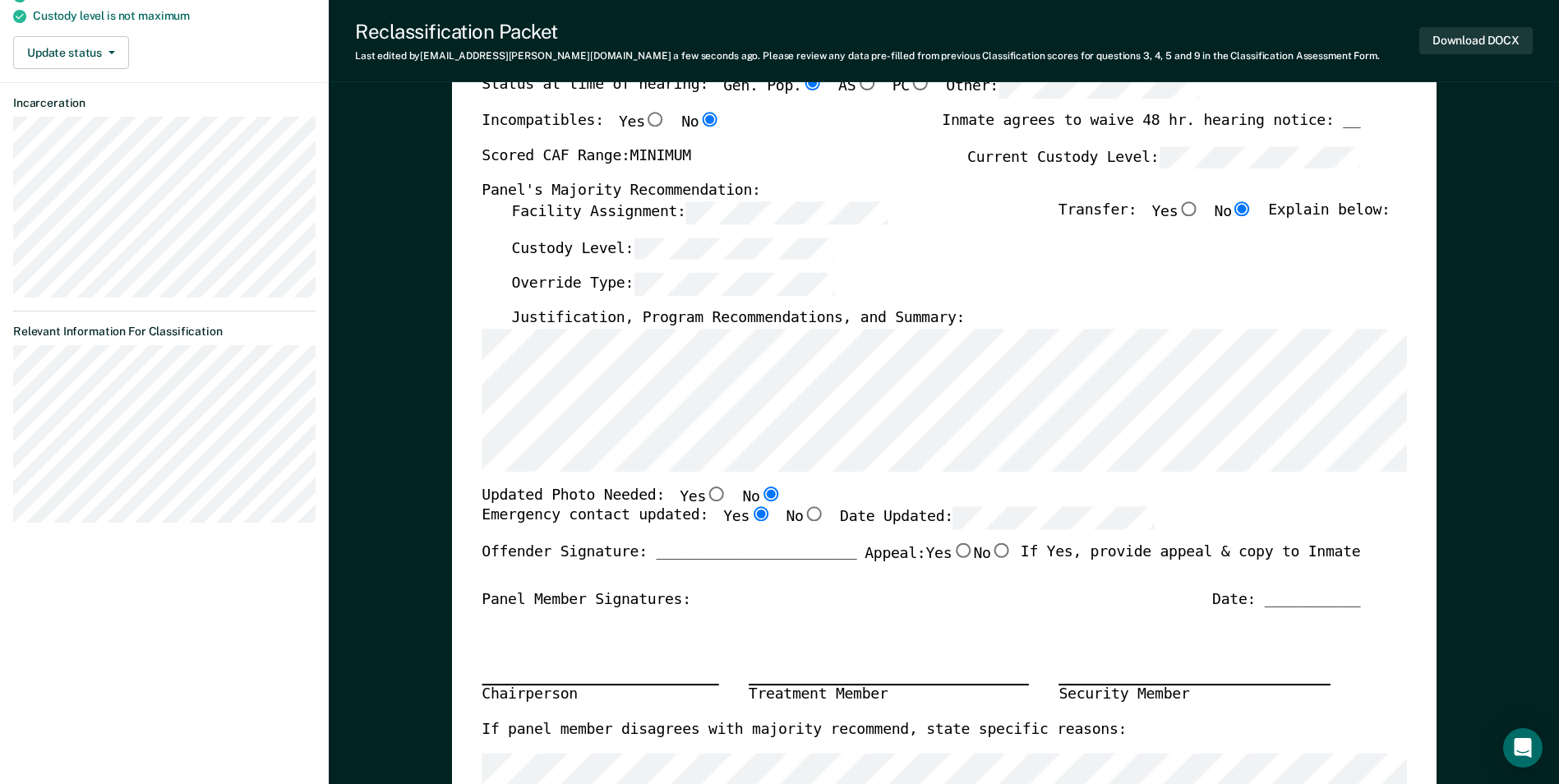
radio input "true"
click at [1472, 43] on button "Download DOCX" at bounding box center [1476, 40] width 114 height 27
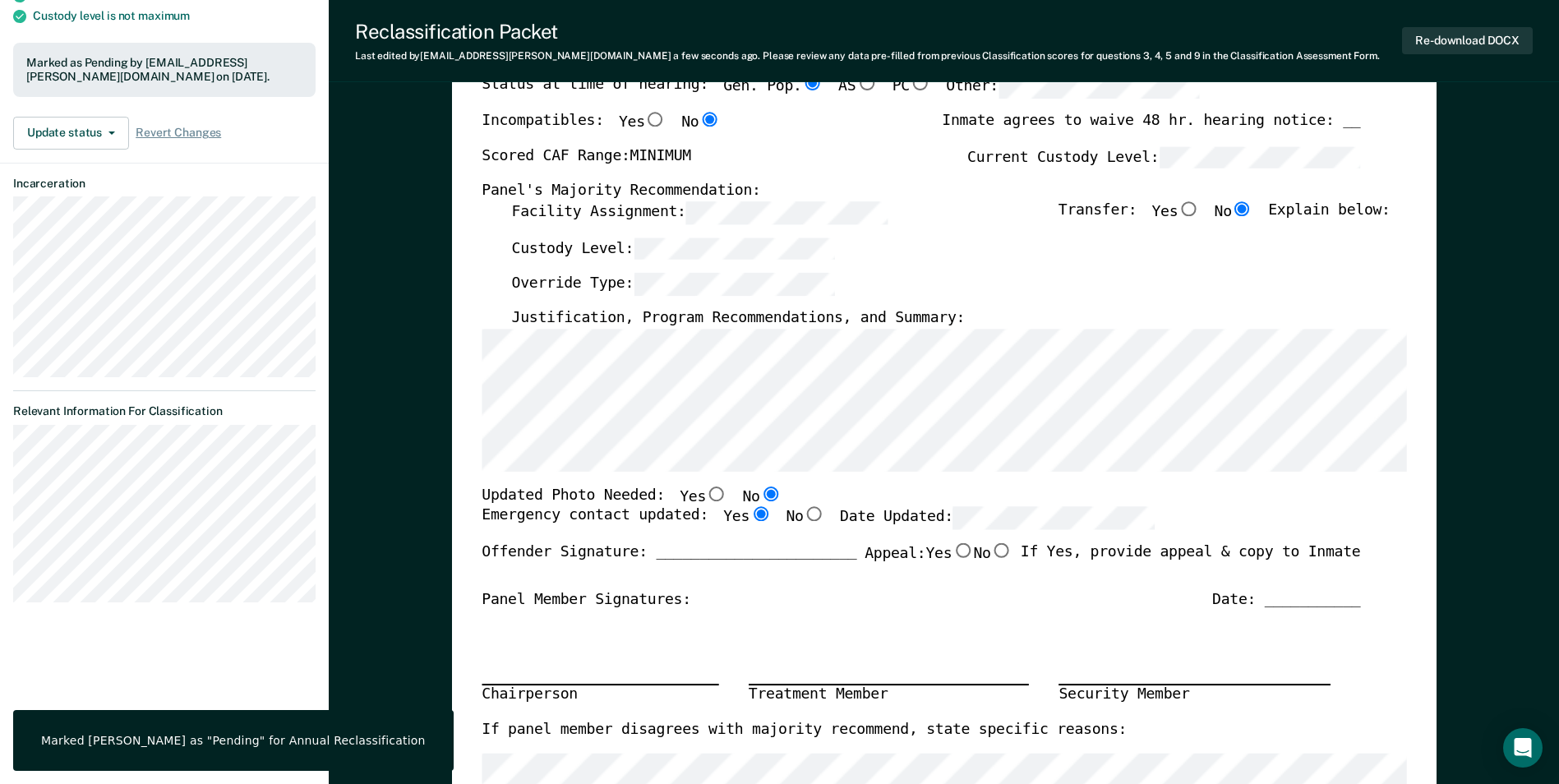
scroll to position [0, 0]
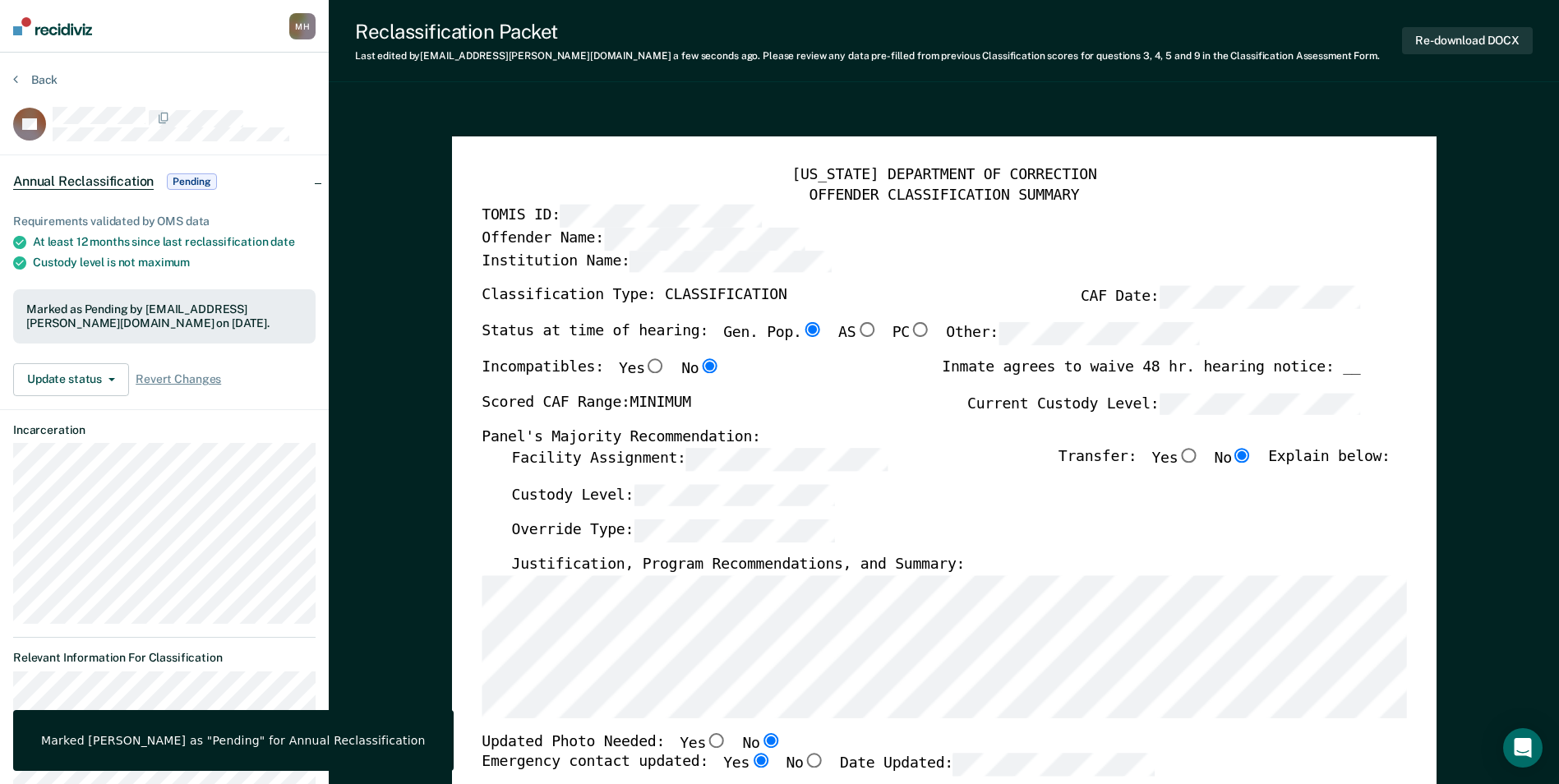
click at [59, 83] on div "Back" at bounding box center [165, 89] width 302 height 35
click at [48, 83] on button "Back" at bounding box center [36, 80] width 45 height 15
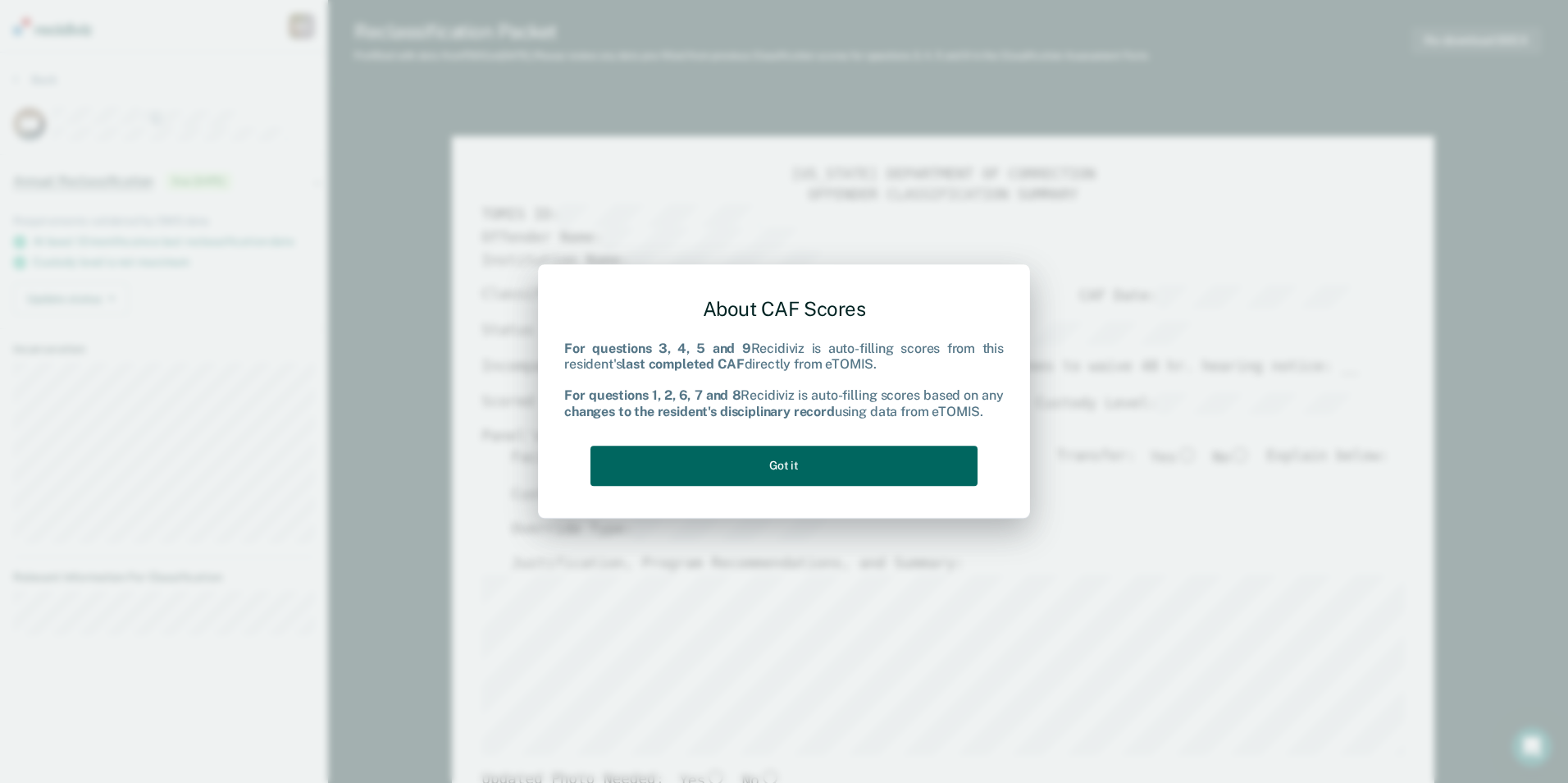
click at [767, 460] on button "Got it" at bounding box center [784, 465] width 387 height 40
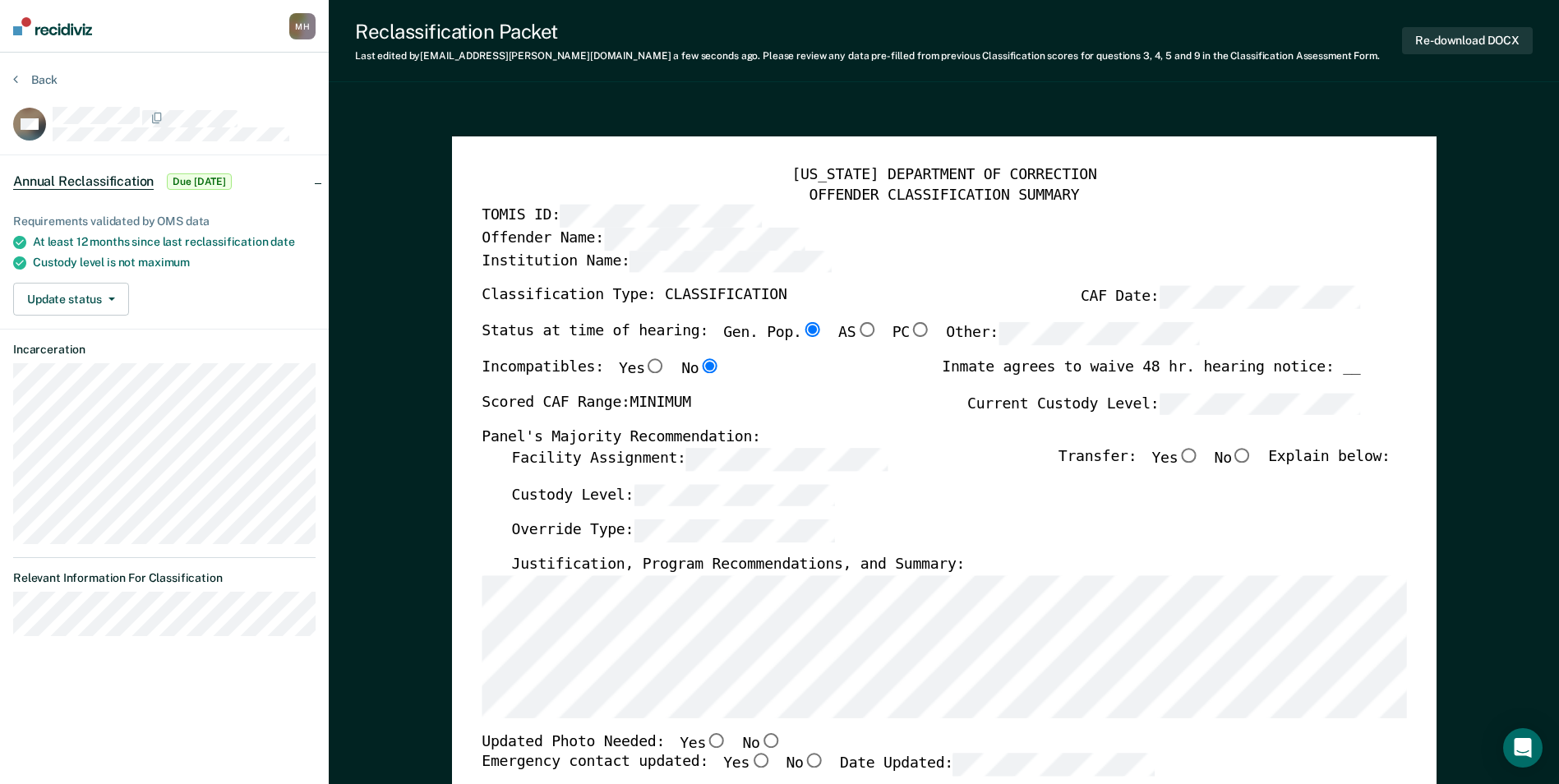
click at [479, 692] on div "[US_STATE] DEPARTMENT OF CORRECTION OFFENDER CLASSIFICATION SUMMARY TOMIS ID: O…" at bounding box center [944, 778] width 985 height 1282
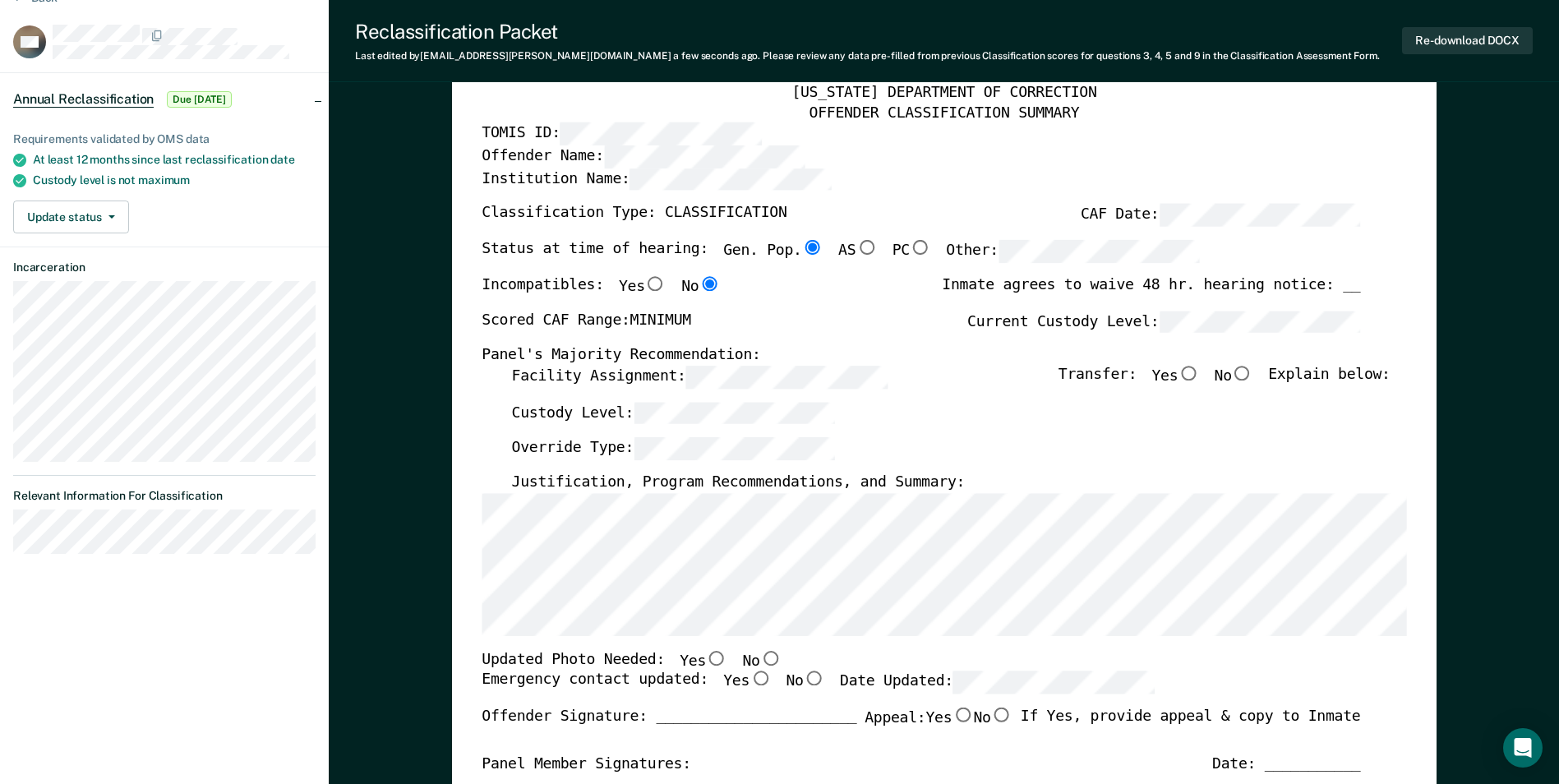
click at [759, 661] on input "No" at bounding box center [770, 657] width 21 height 15
type textarea "x"
radio input "true"
click at [750, 675] on input "Yes" at bounding box center [760, 679] width 21 height 15
type textarea "x"
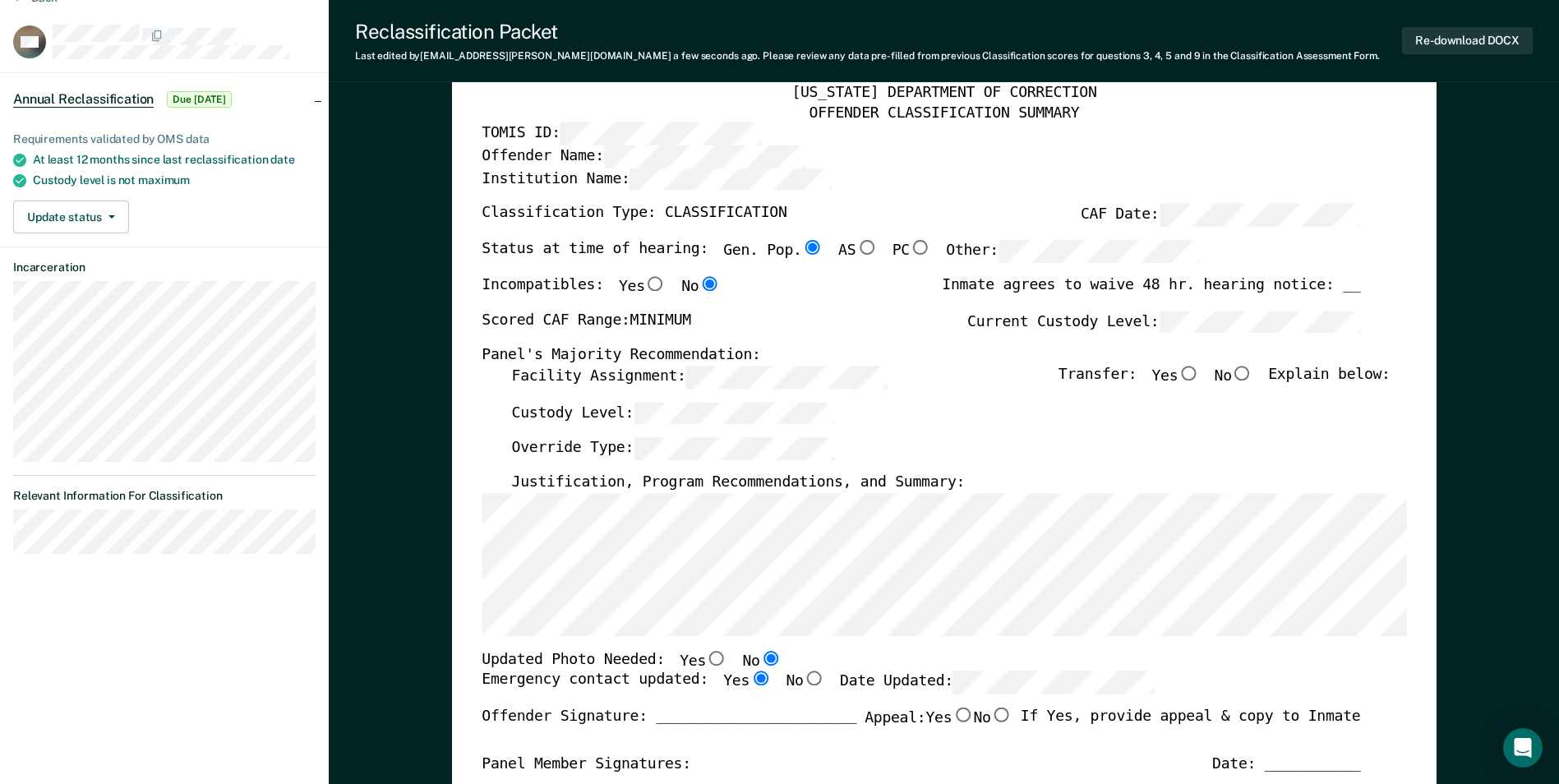
radio input "true"
click at [1245, 373] on input "No" at bounding box center [1242, 373] width 21 height 15
type textarea "x"
radio input "true"
click at [927, 422] on div "Custody Level:" at bounding box center [950, 419] width 878 height 36
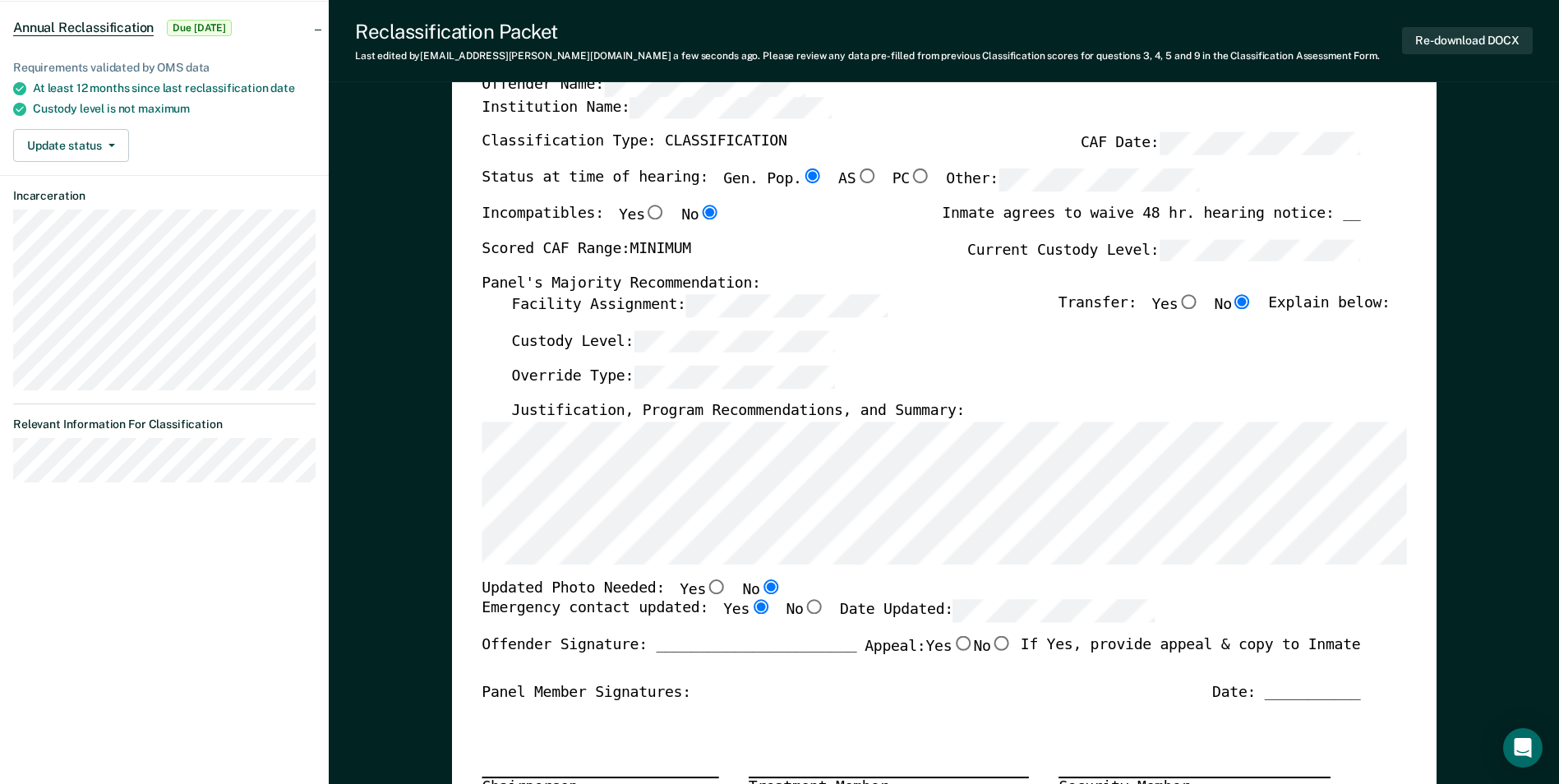
scroll to position [329, 0]
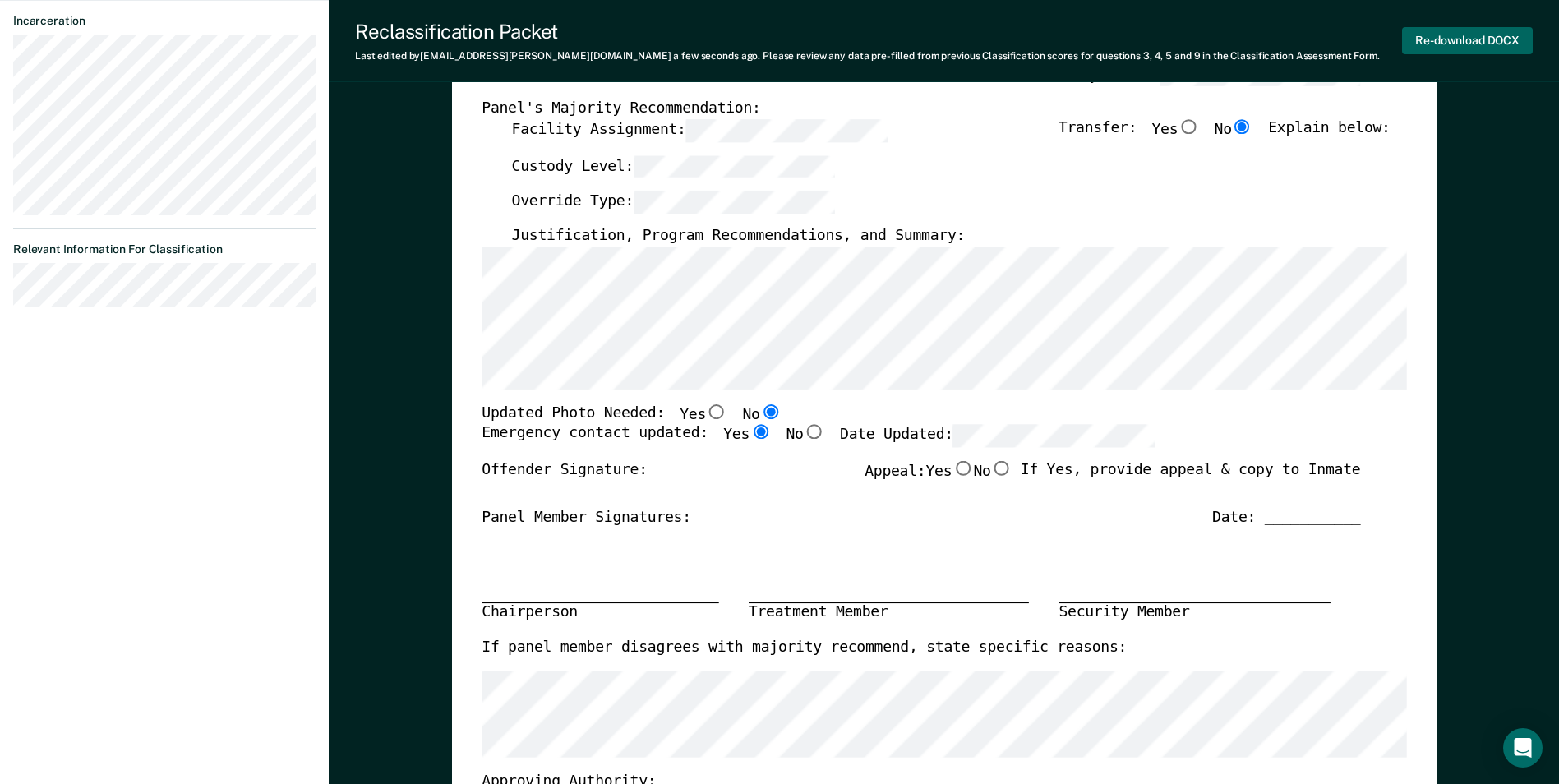
click at [1455, 43] on button "Re-download DOCX" at bounding box center [1467, 40] width 131 height 27
type textarea "x"
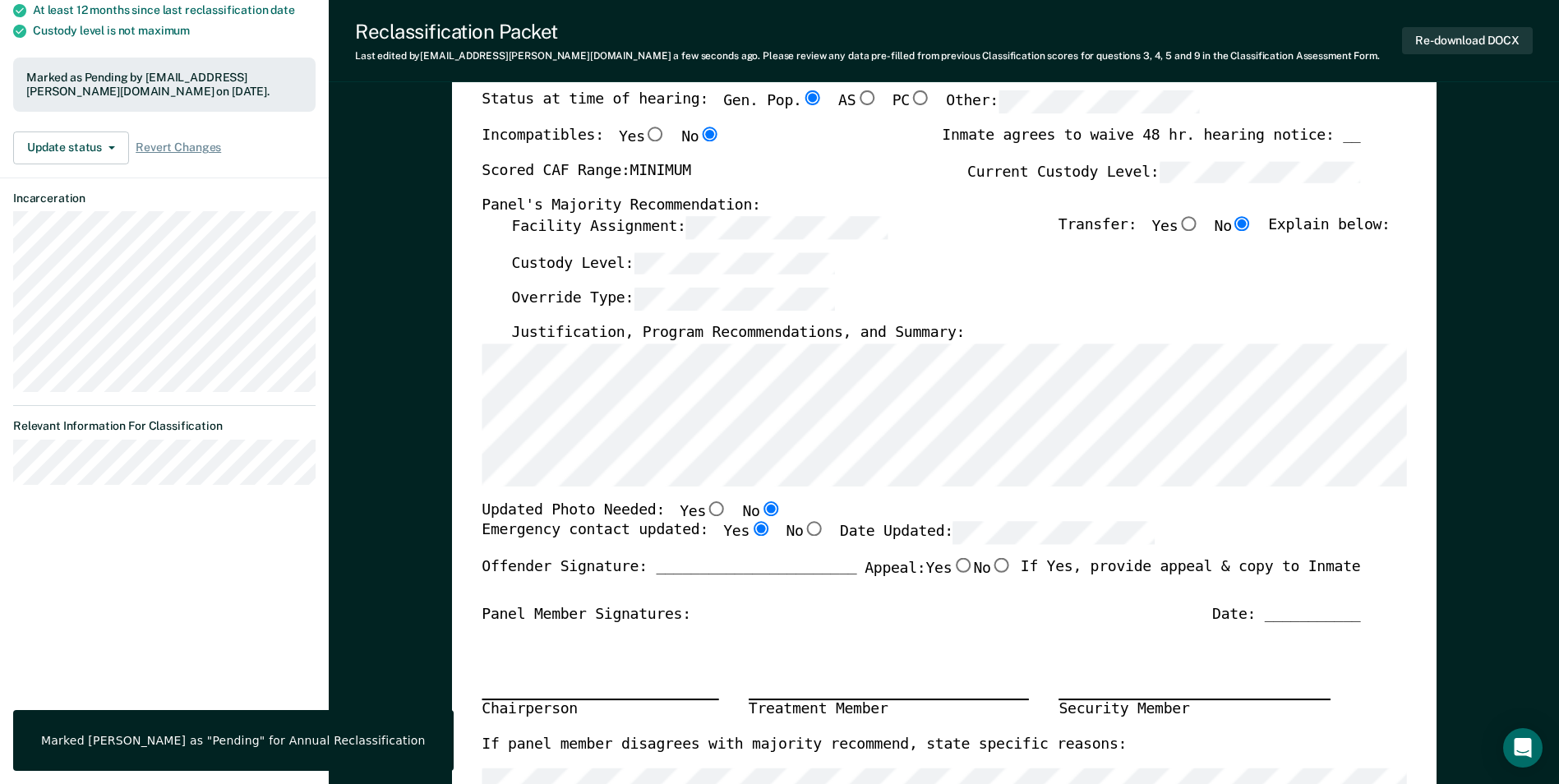
scroll to position [0, 0]
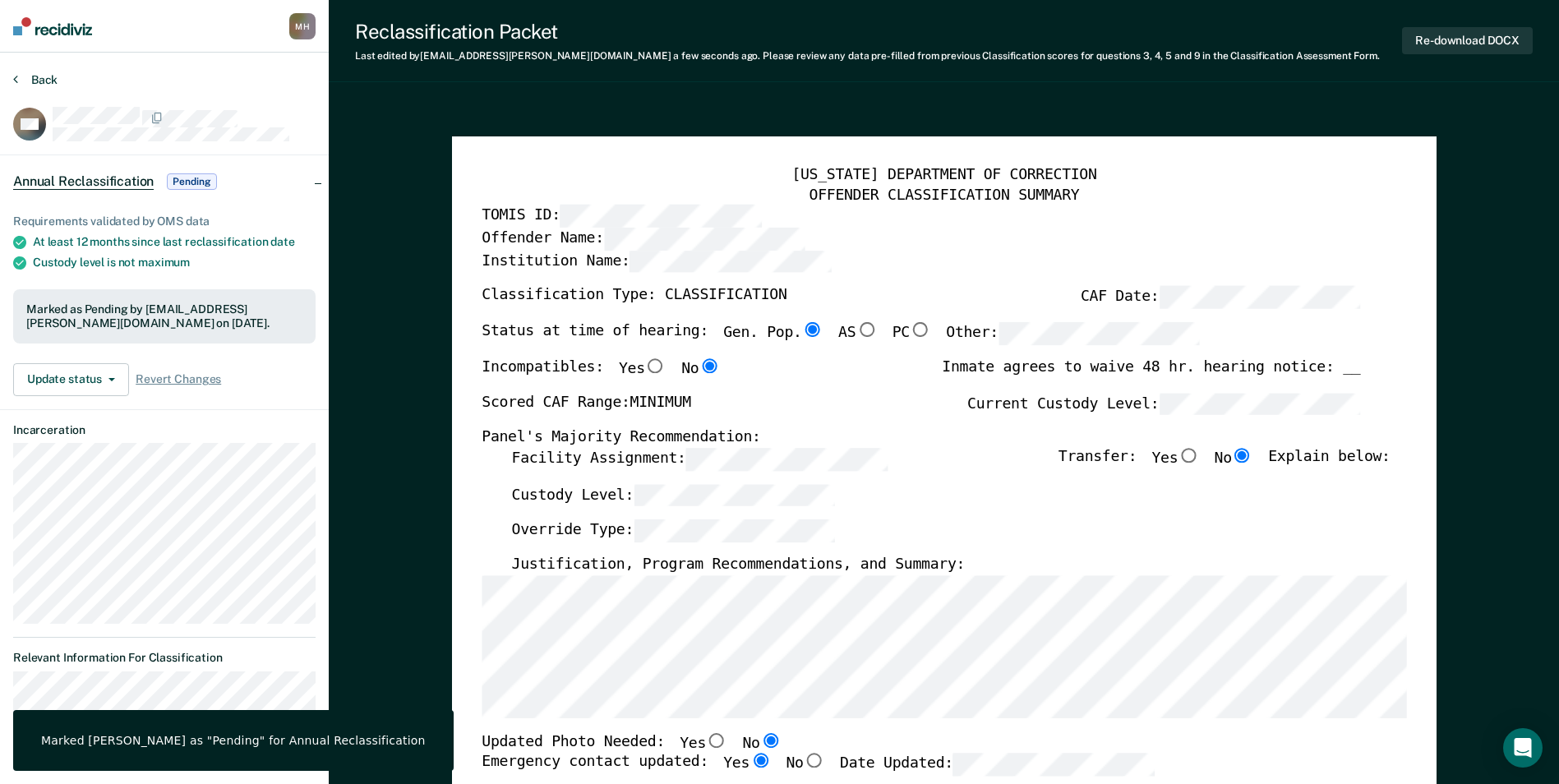
click at [34, 76] on button "Back" at bounding box center [36, 80] width 45 height 15
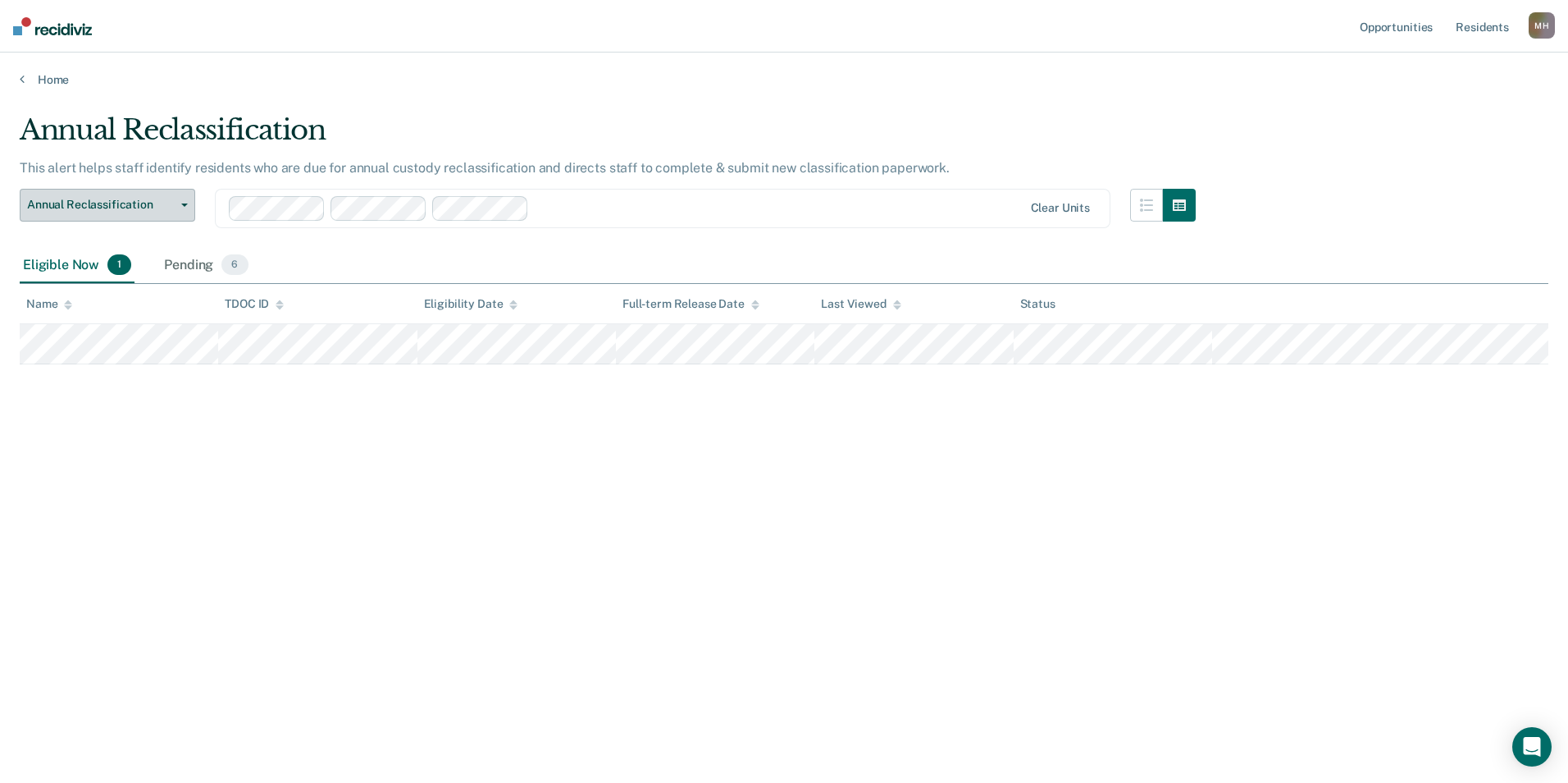
click at [187, 219] on button "Annual Reclassification" at bounding box center [107, 204] width 176 height 33
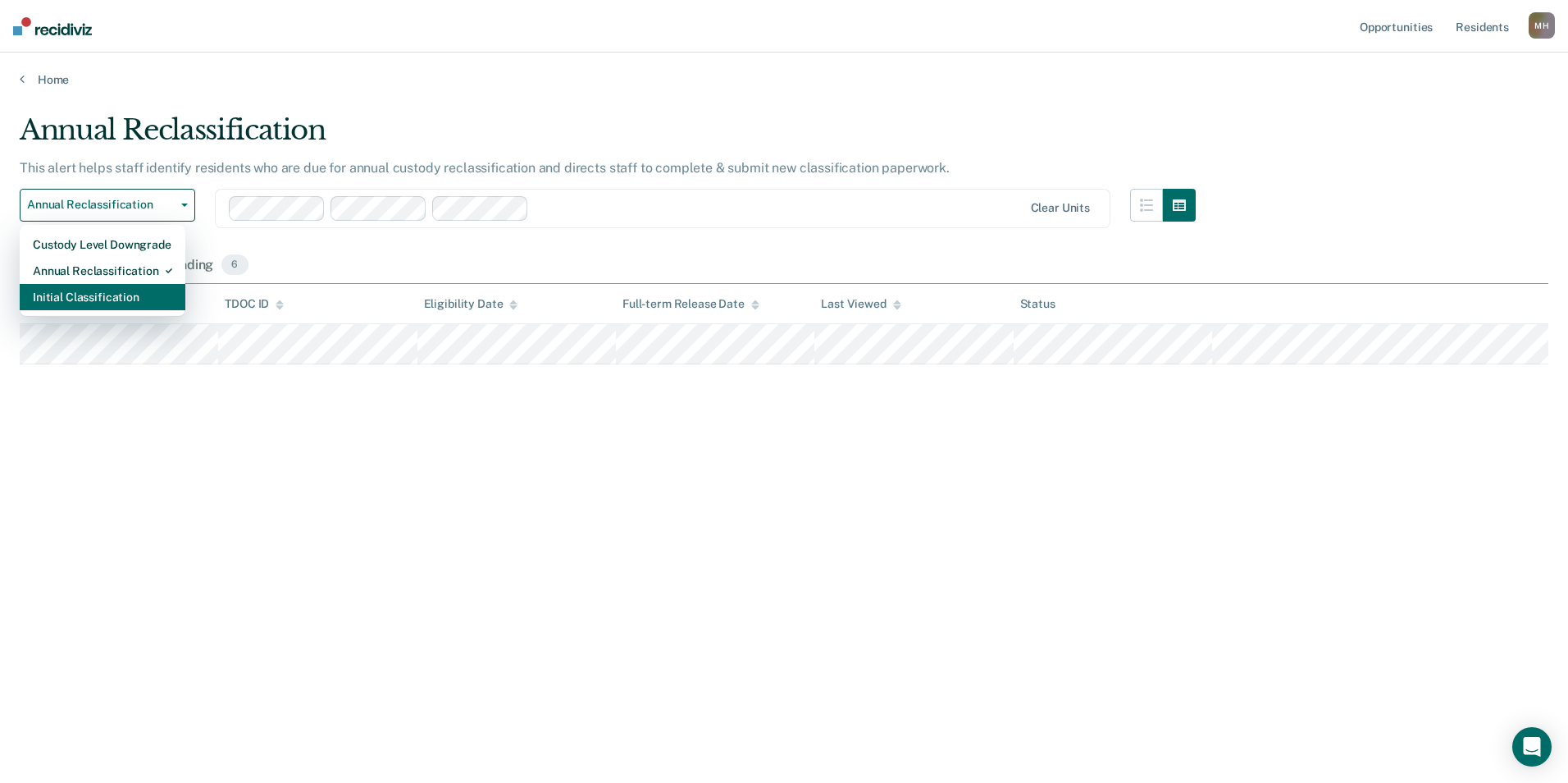
click at [137, 292] on div "Initial Classification" at bounding box center [103, 296] width 139 height 26
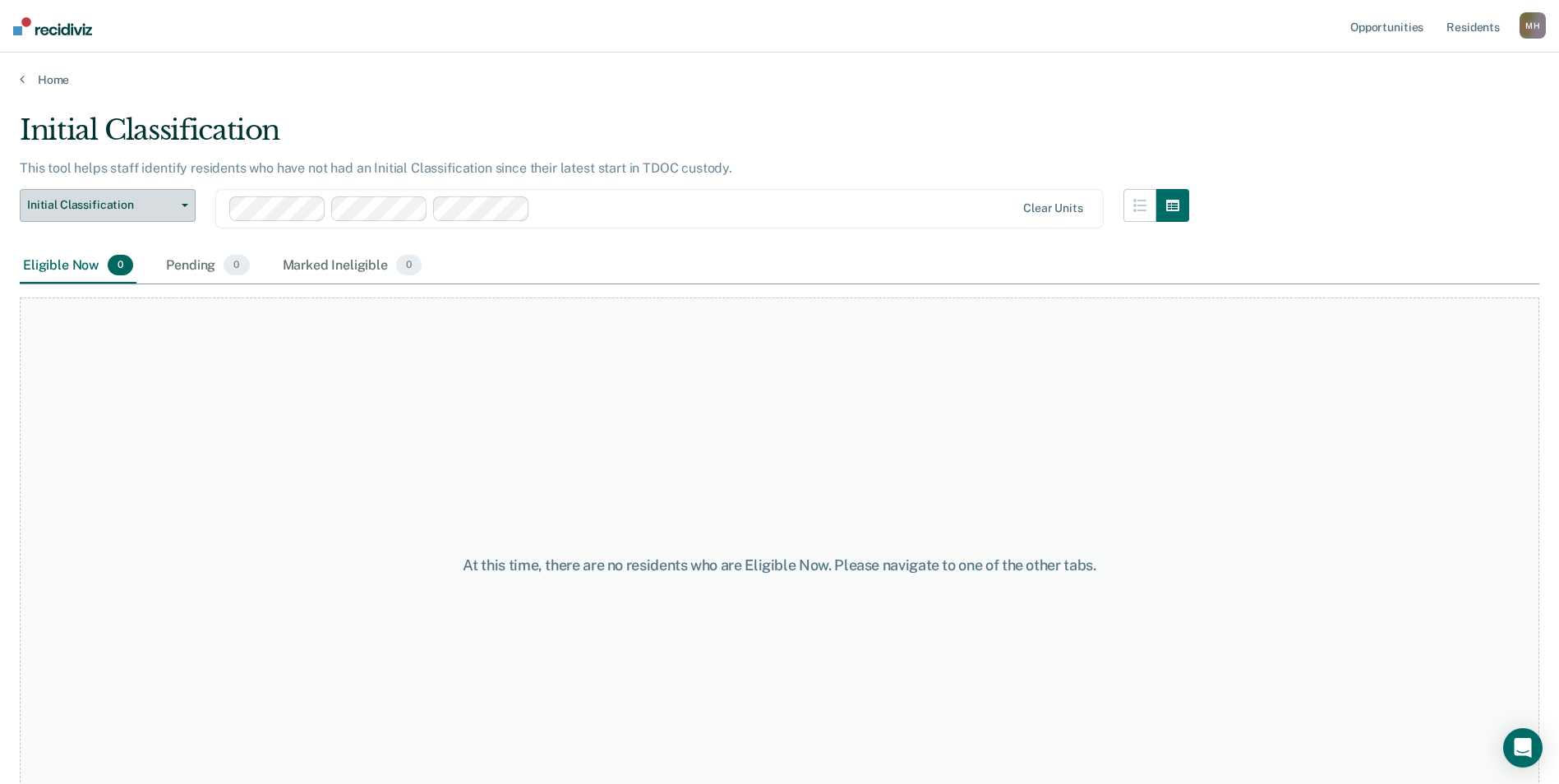
click at [126, 214] on button "Initial Classification" at bounding box center [107, 205] width 176 height 33
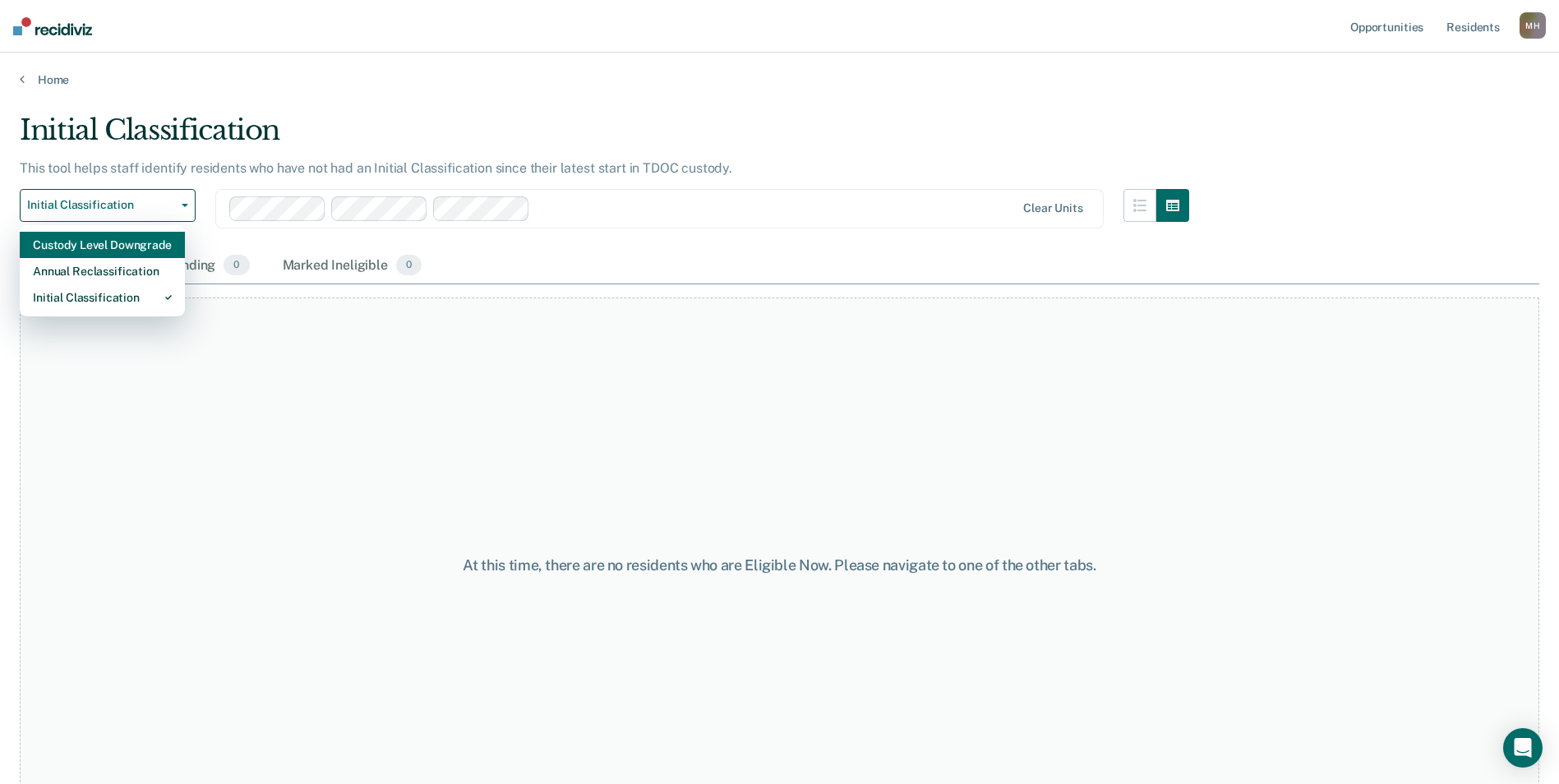
click at [107, 244] on div "Custody Level Downgrade" at bounding box center [102, 244] width 139 height 26
